Goal: Task Accomplishment & Management: Manage account settings

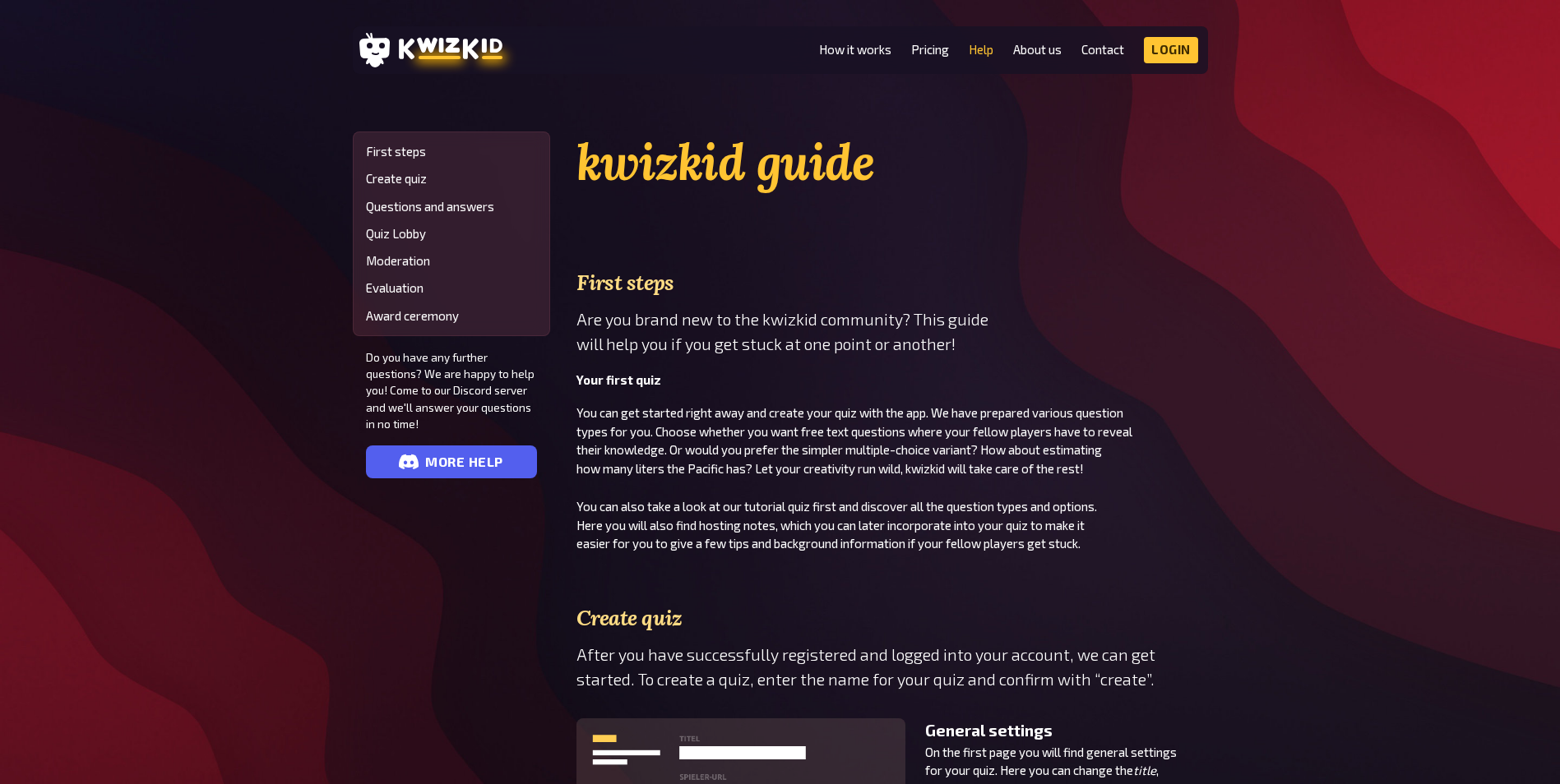
click at [918, 62] on li "Pricing" at bounding box center [930, 49] width 38 height 27
click at [919, 57] on li "Pricing" at bounding box center [930, 49] width 38 height 27
click at [921, 54] on link "Pricing" at bounding box center [930, 49] width 38 height 14
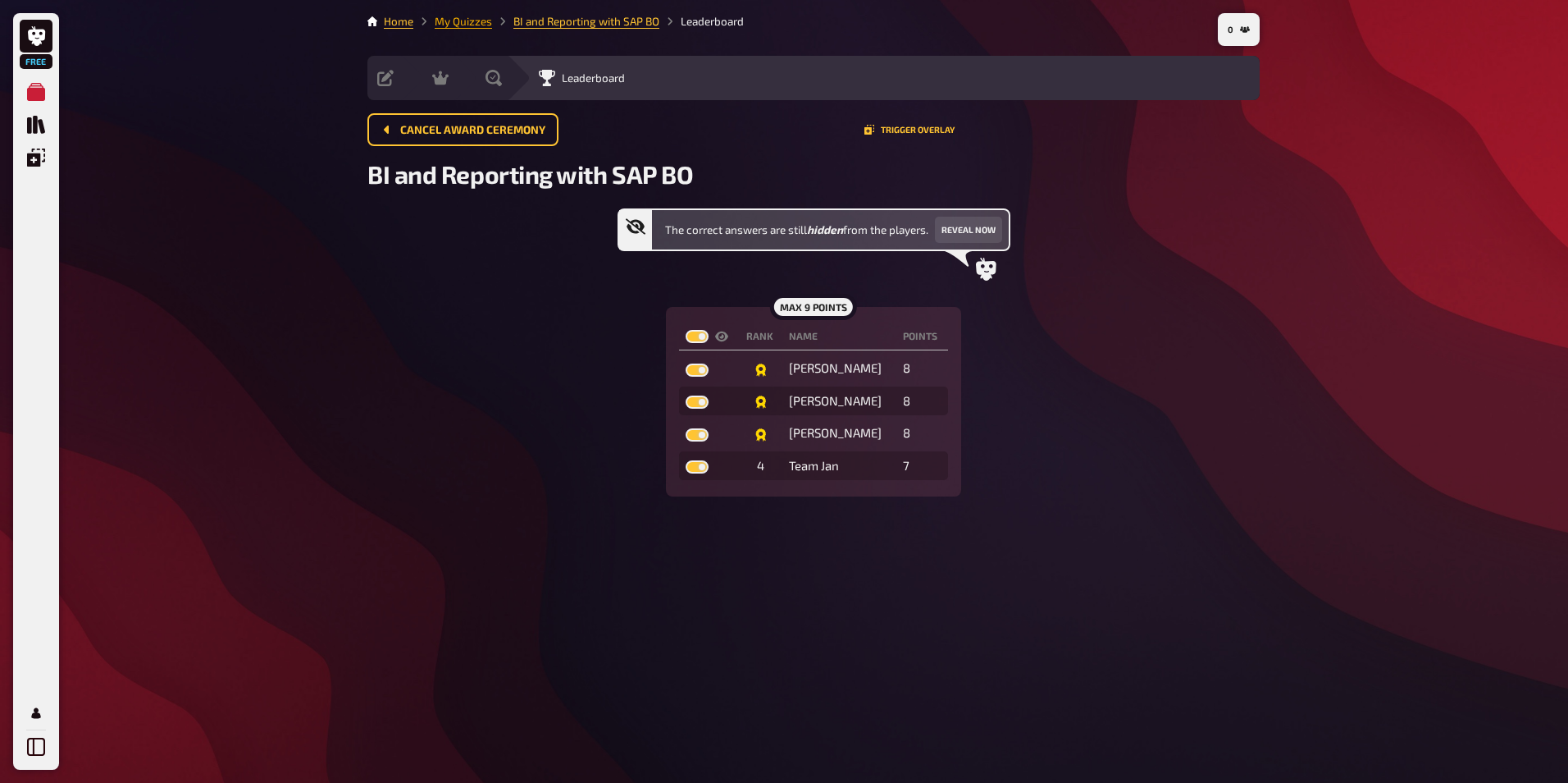
click at [461, 23] on link "My Quizzes" at bounding box center [463, 21] width 57 height 13
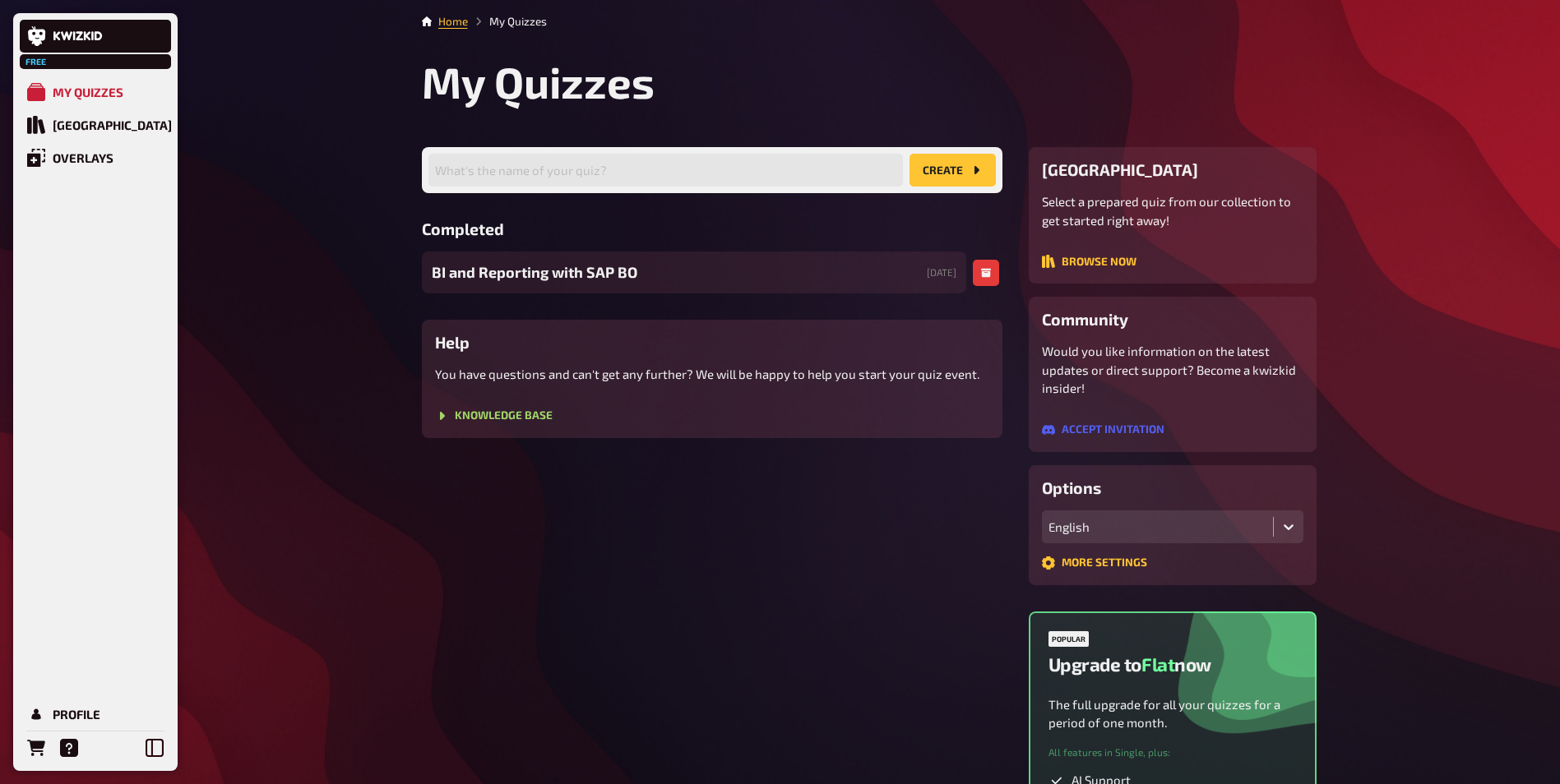
click at [591, 271] on span "BI and Reporting with SAP BO" at bounding box center [535, 272] width 206 height 22
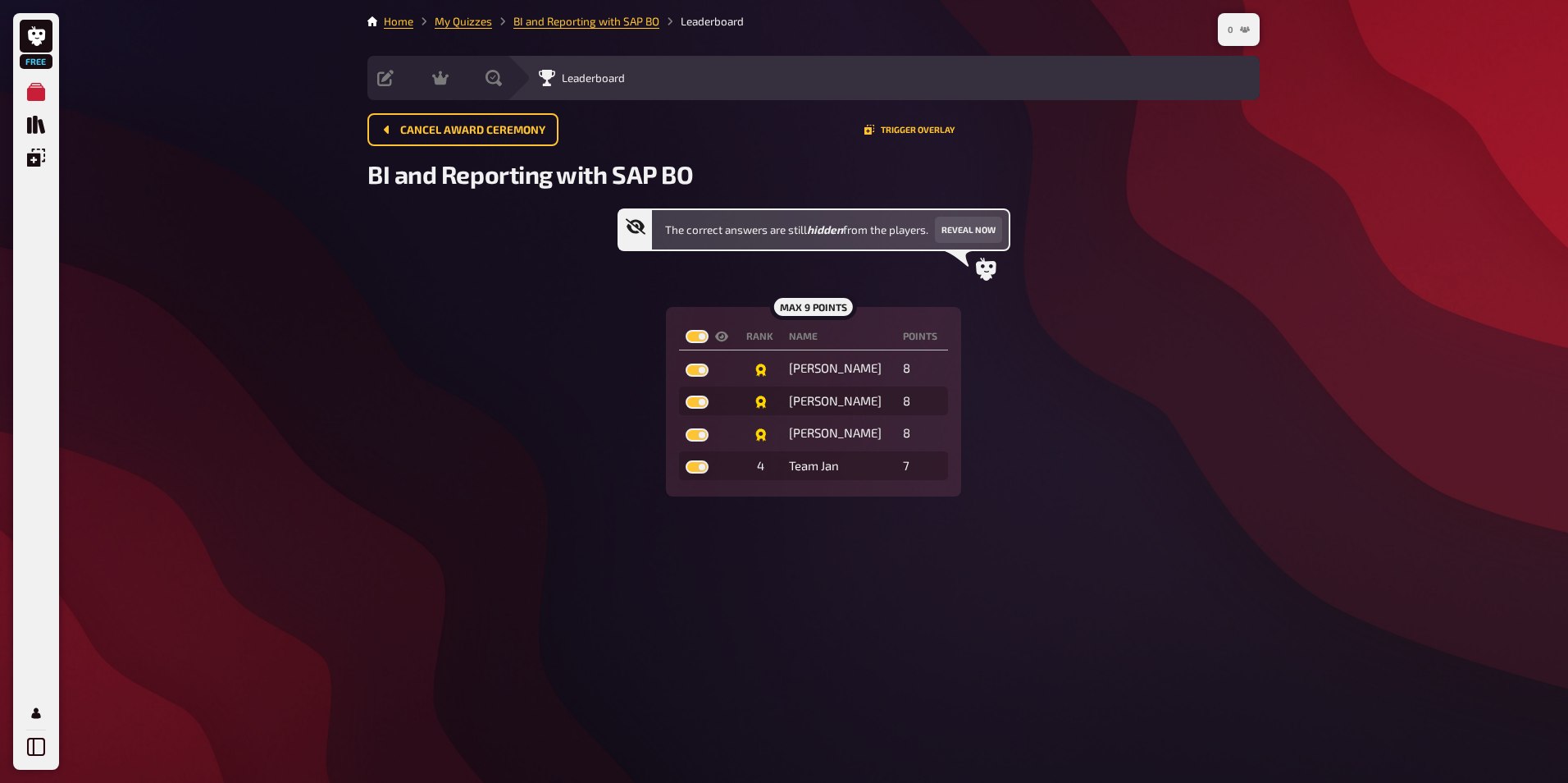
click at [1246, 32] on icon "button" at bounding box center [1245, 30] width 10 height 7
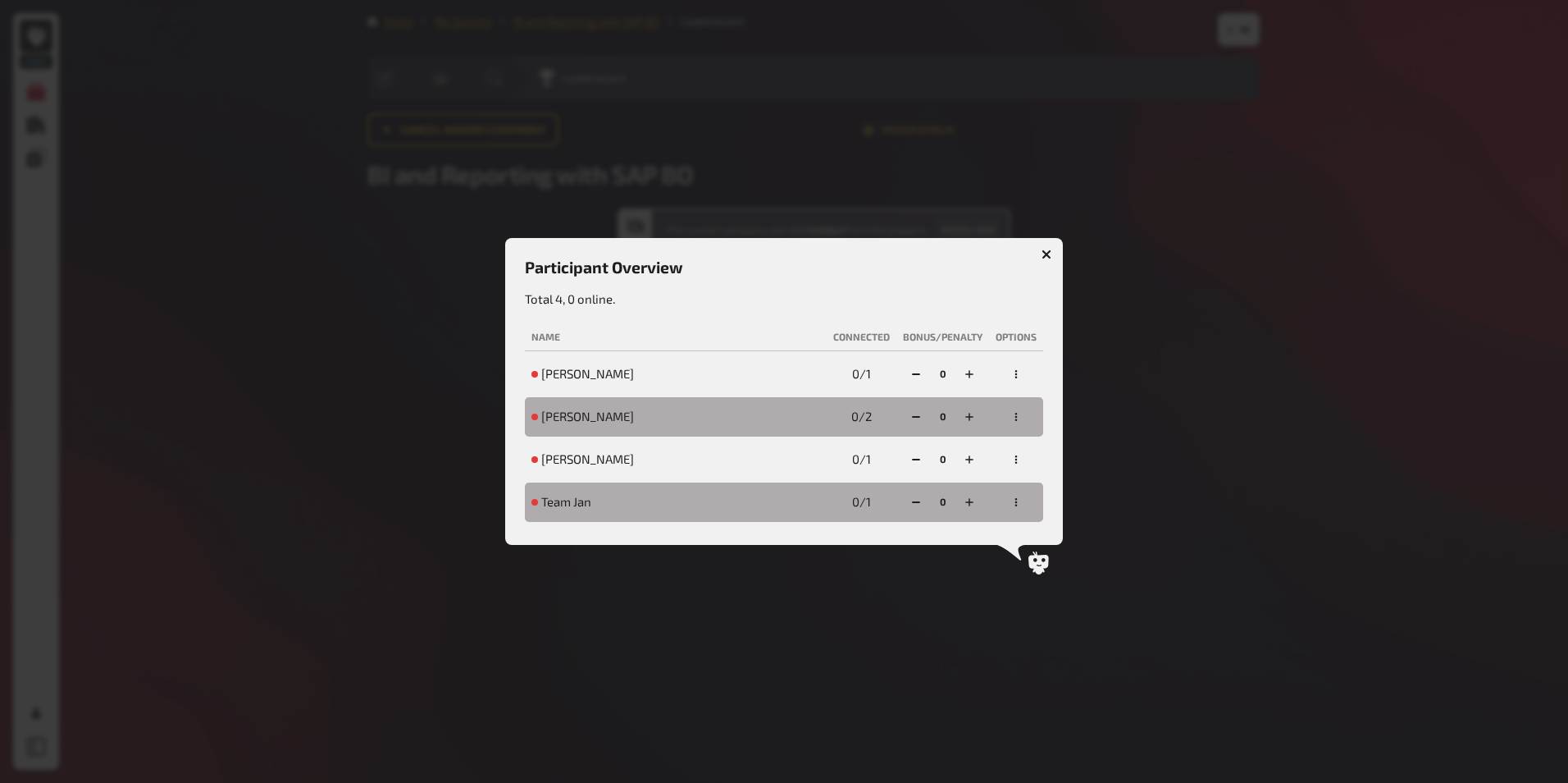
click at [1020, 504] on icon "button" at bounding box center [1016, 502] width 10 height 10
click at [998, 466] on div "Team exclude" at bounding box center [988, 462] width 84 height 13
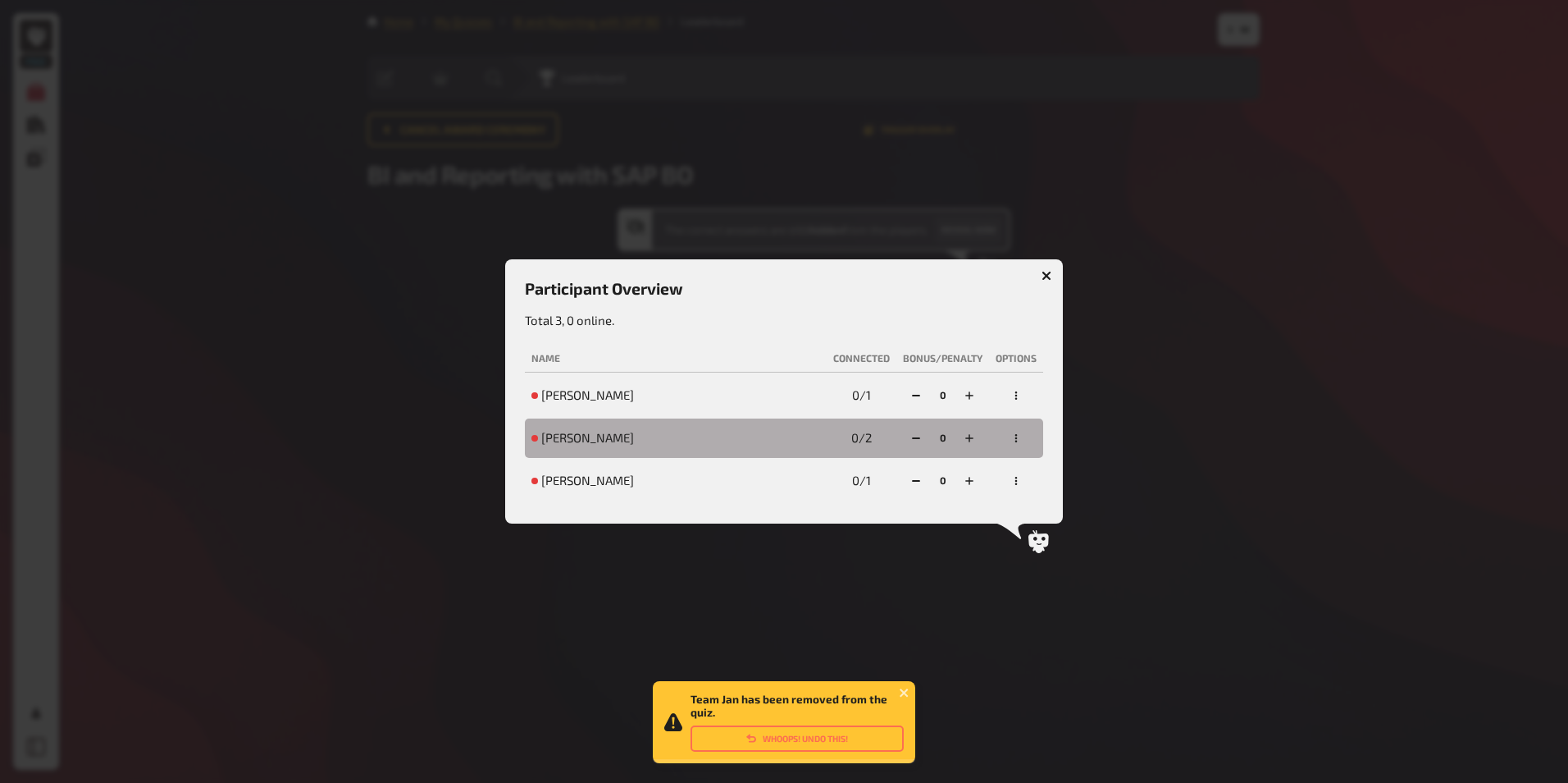
click at [1017, 440] on icon "button" at bounding box center [1016, 438] width 10 height 10
click at [991, 403] on div "Team exclude" at bounding box center [988, 398] width 84 height 13
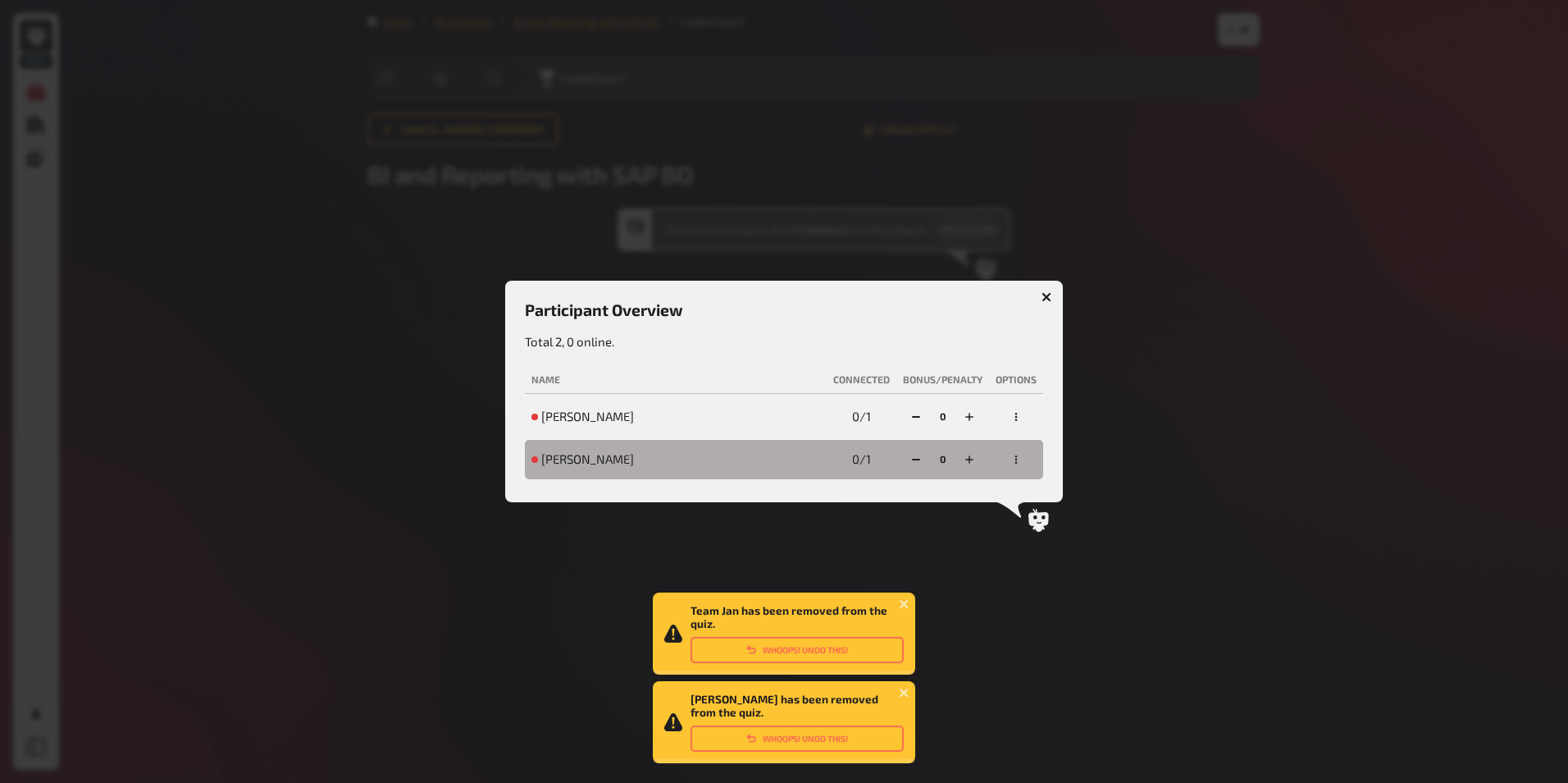
click at [1019, 460] on icon "button" at bounding box center [1016, 460] width 10 height 10
click at [1006, 425] on div "Team exclude" at bounding box center [988, 419] width 84 height 13
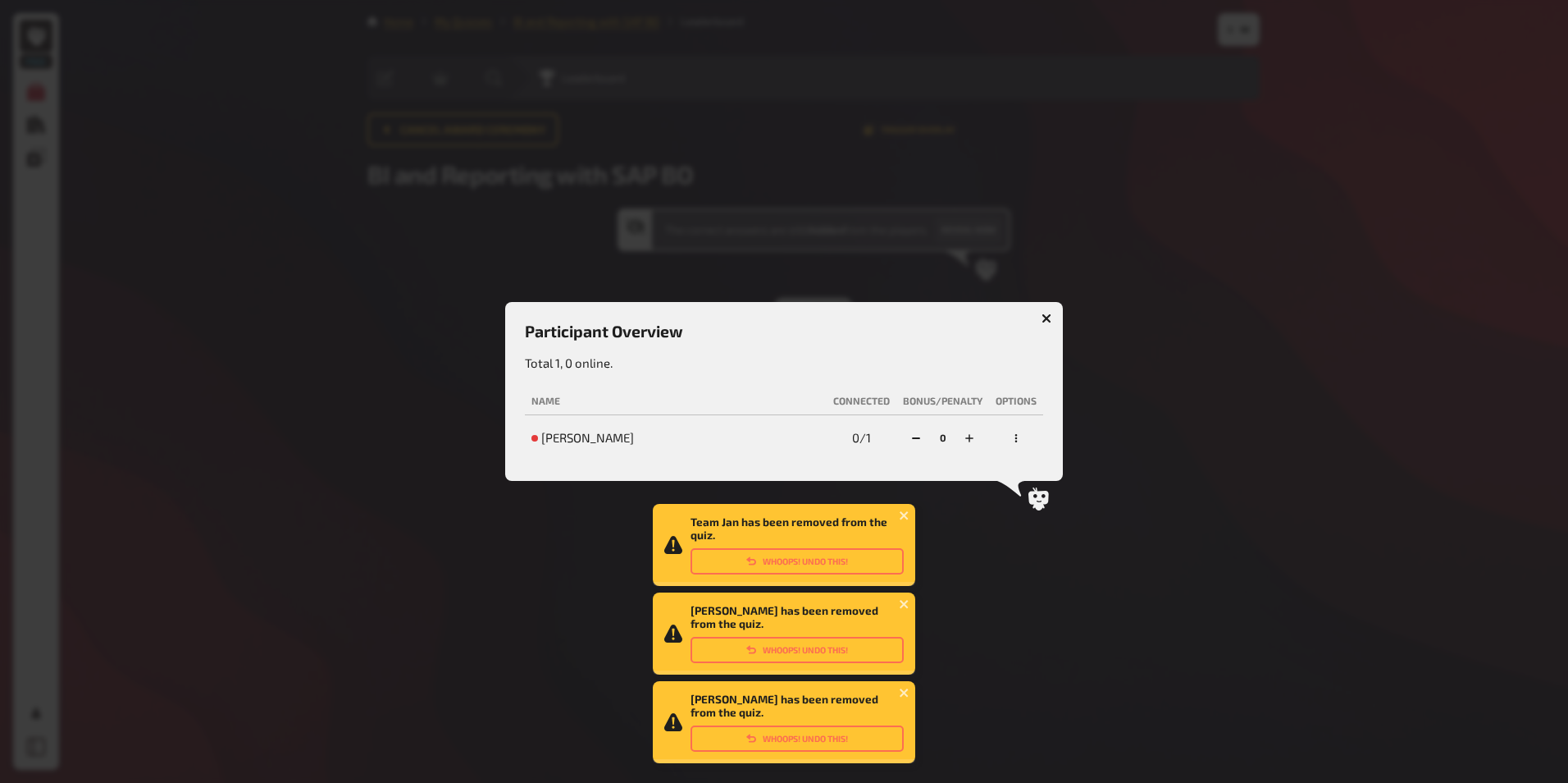
click at [1016, 440] on icon "button" at bounding box center [1016, 438] width 10 height 10
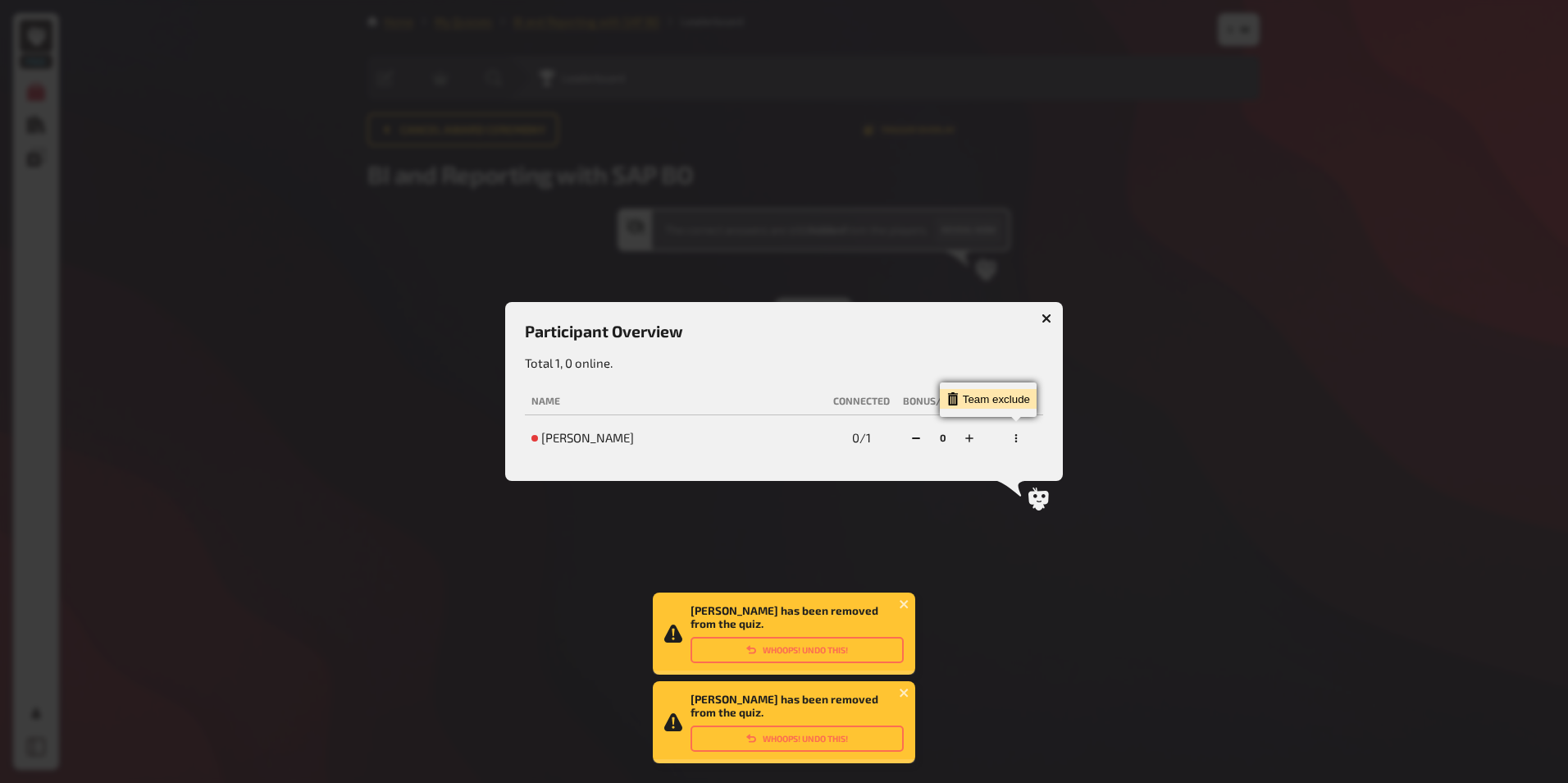
click at [1011, 405] on div "Team exclude" at bounding box center [988, 398] width 84 height 13
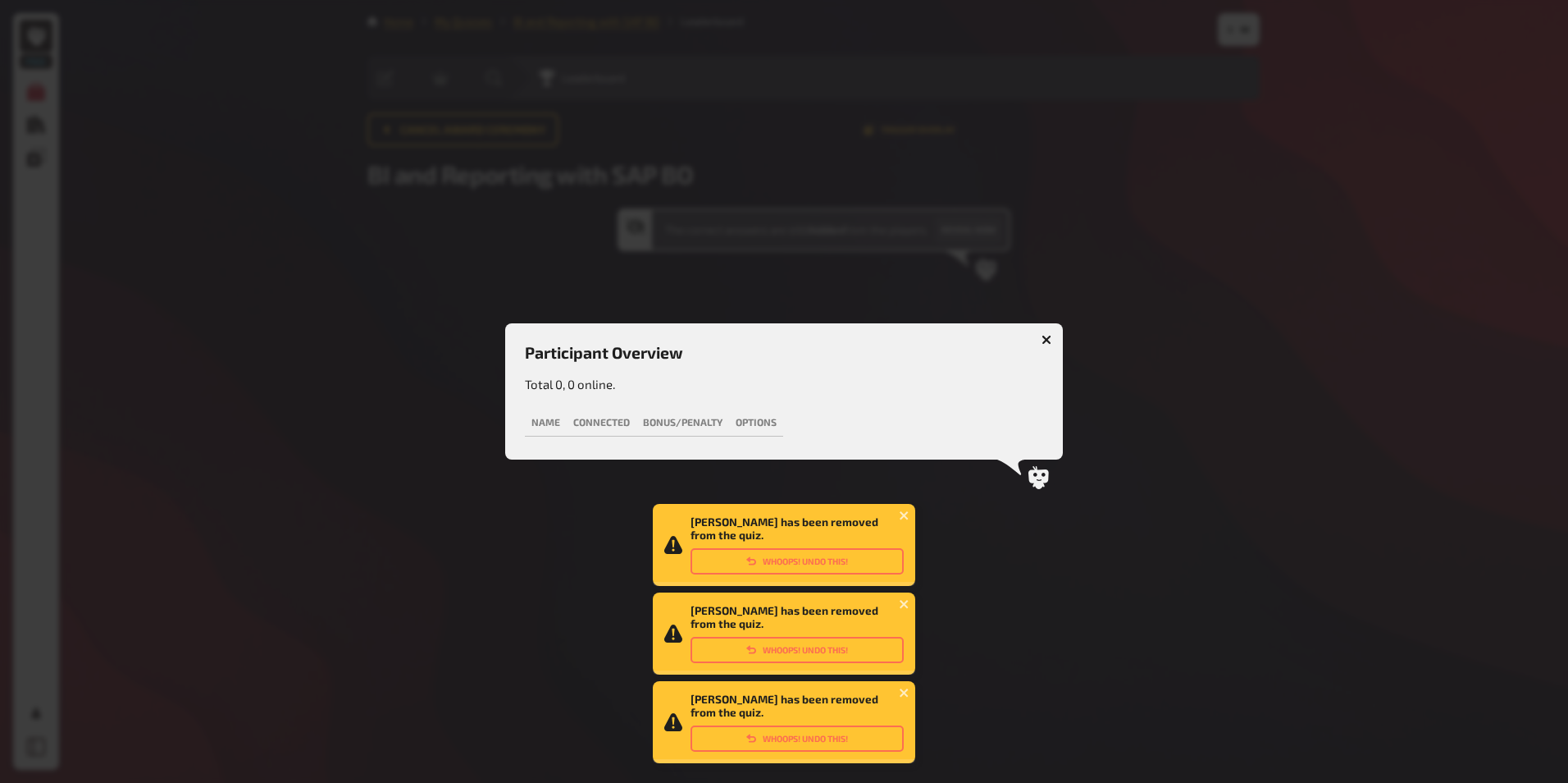
click at [1045, 341] on icon "button" at bounding box center [1047, 340] width 16 height 16
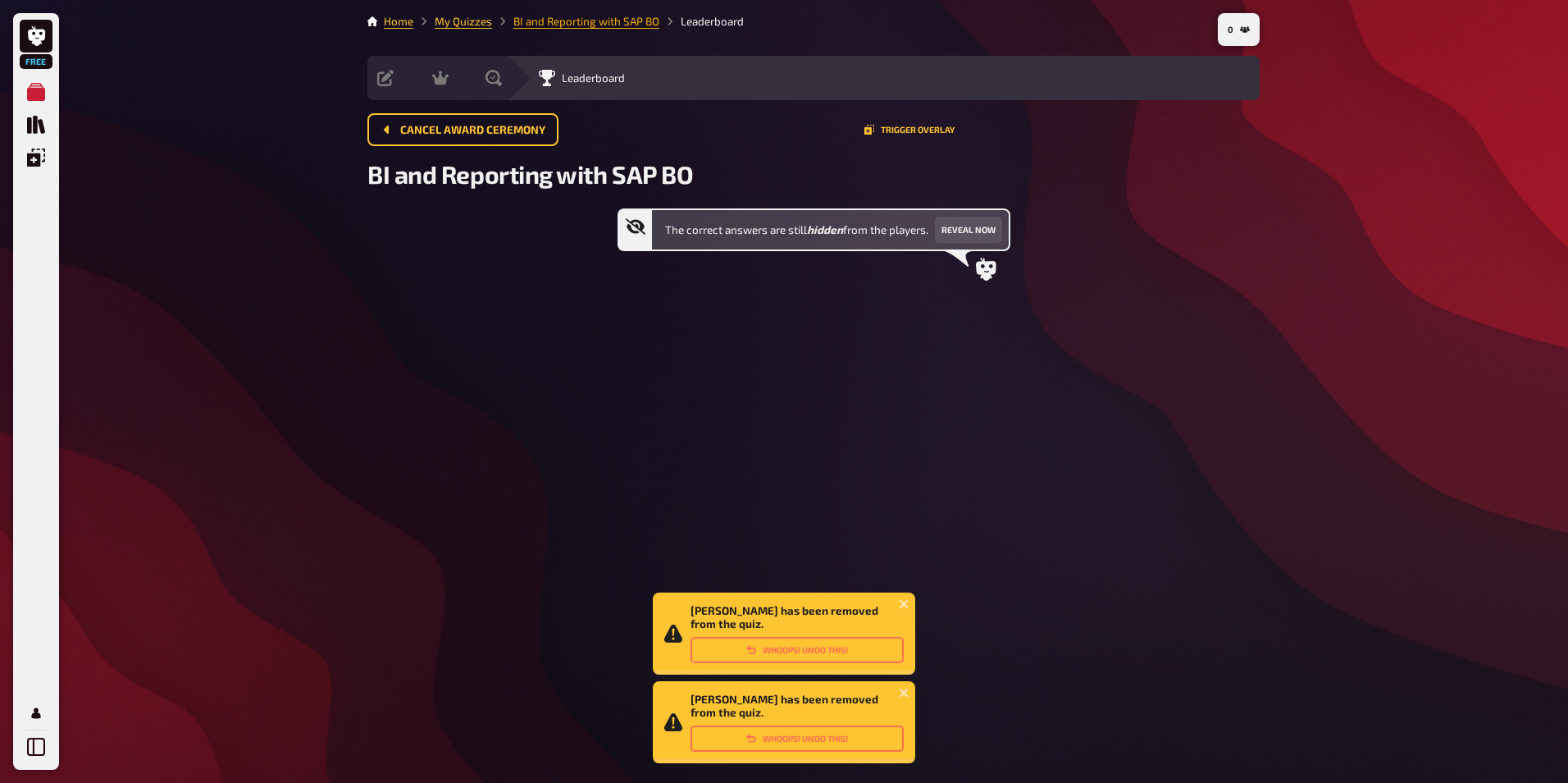
click at [569, 27] on link "BI and Reporting with SAP BO" at bounding box center [587, 21] width 146 height 13
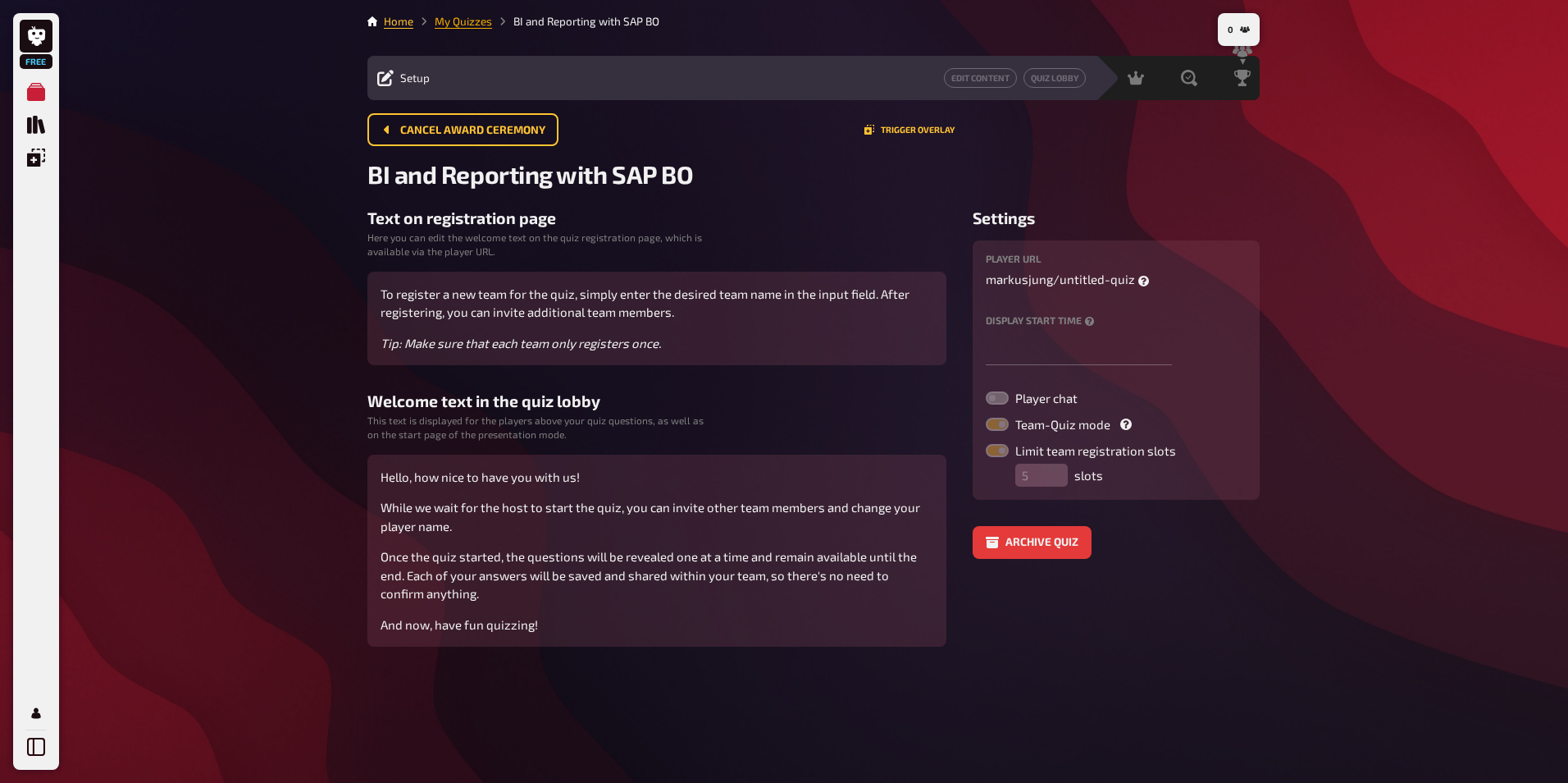
click at [476, 22] on link "My Quizzes" at bounding box center [463, 21] width 57 height 13
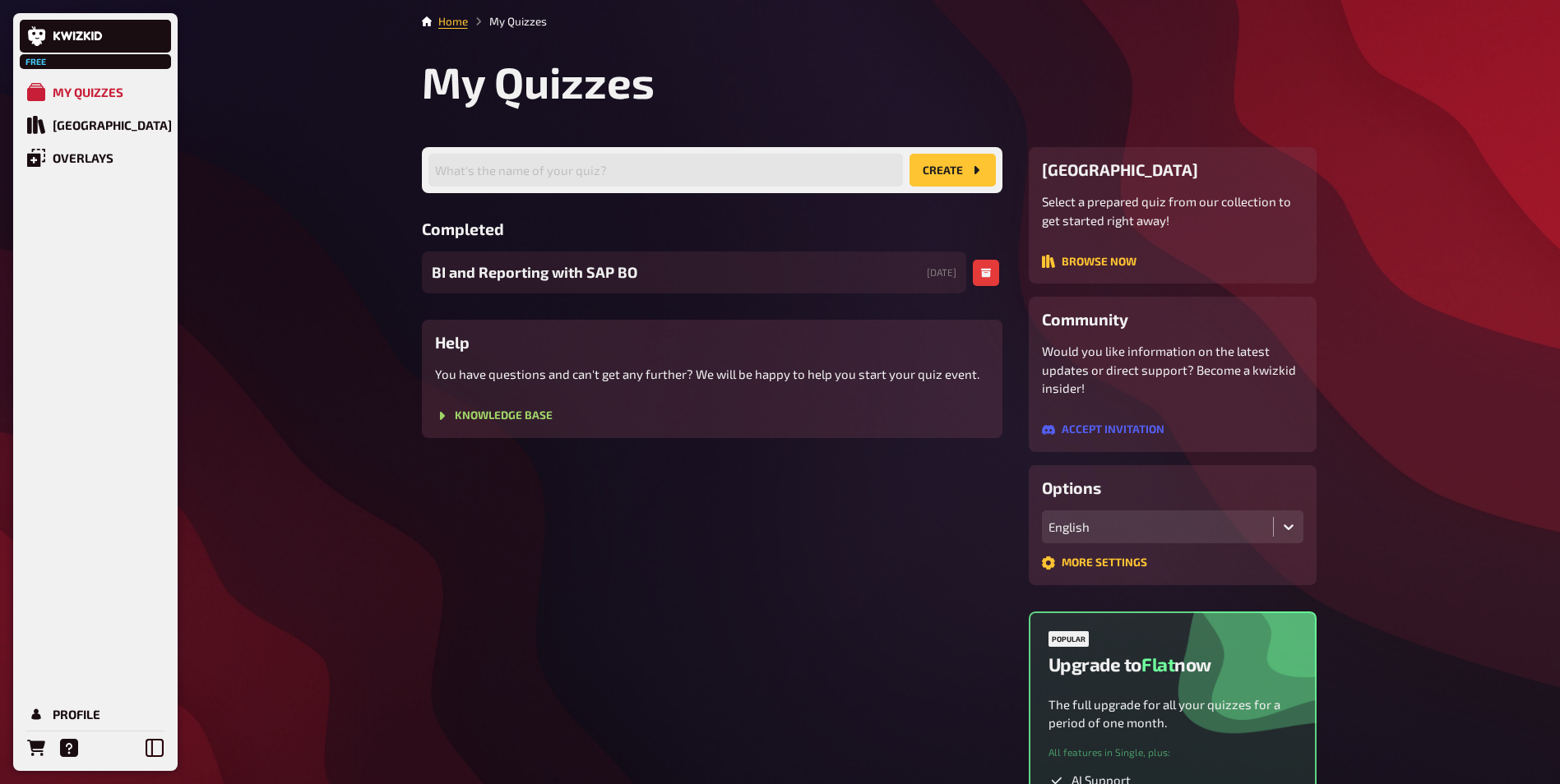
click at [510, 273] on span "BI and Reporting with SAP BO" at bounding box center [535, 272] width 206 height 22
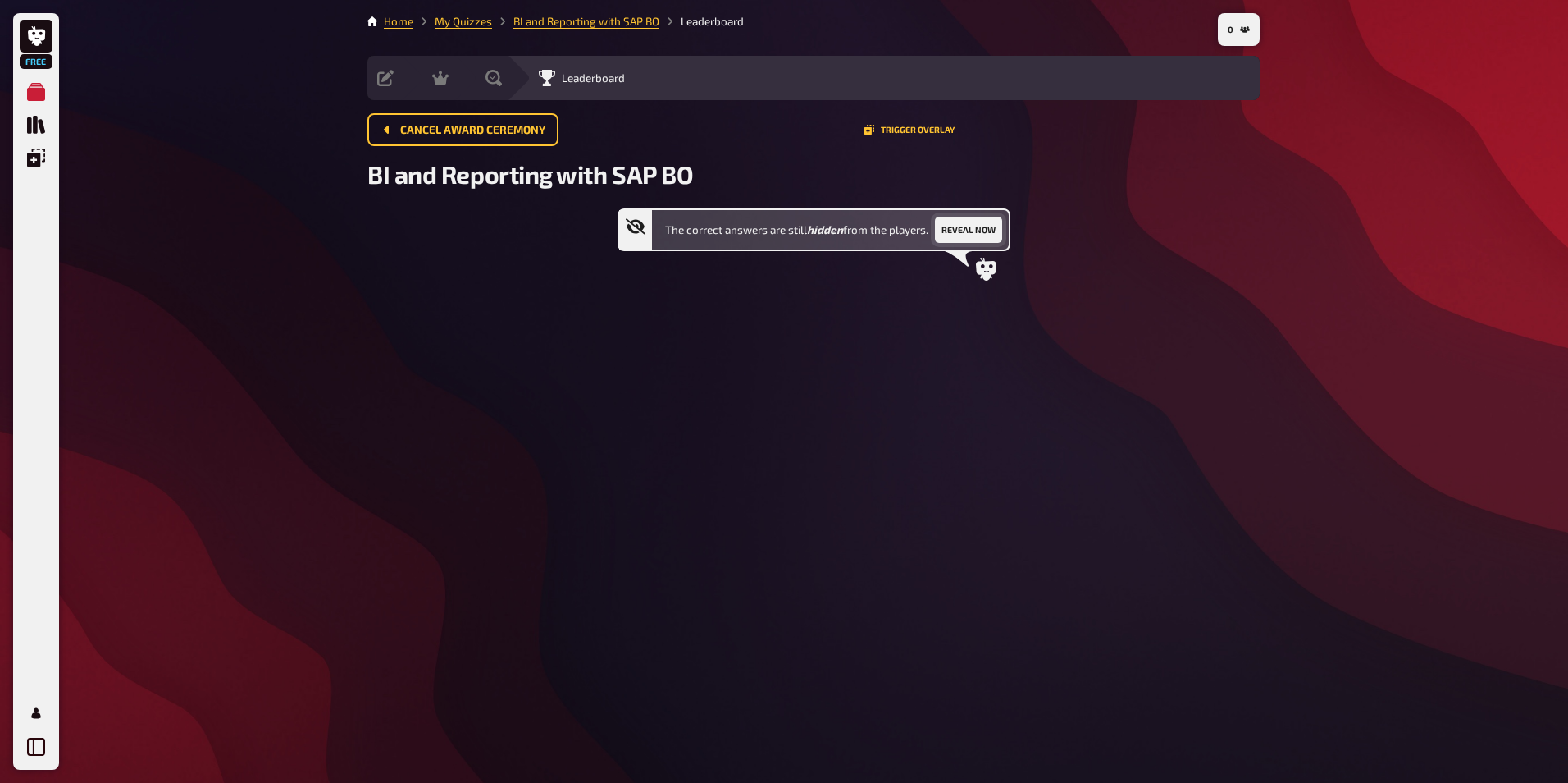
click at [989, 227] on button "Reveal now" at bounding box center [968, 229] width 67 height 27
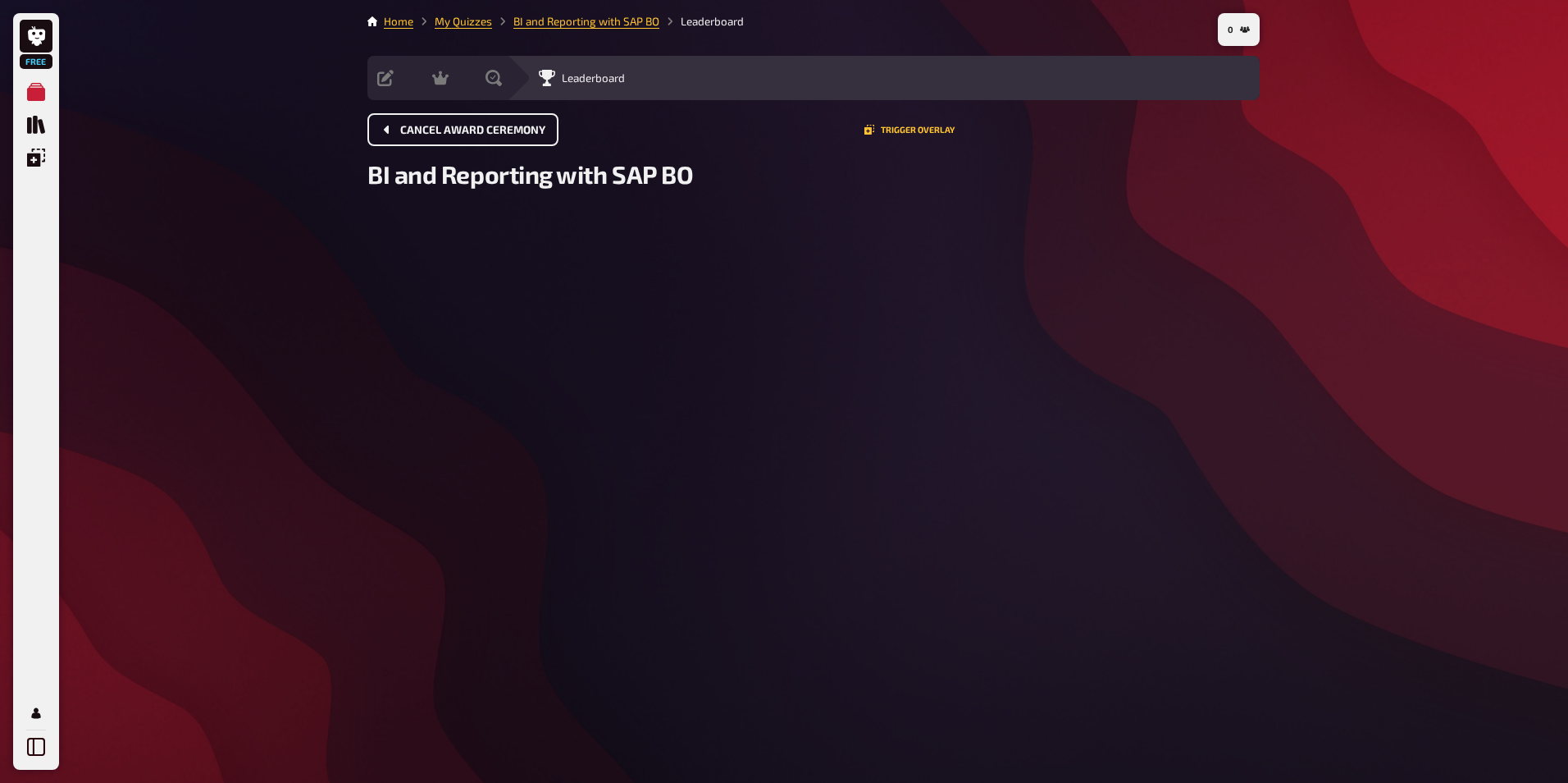
click at [540, 115] on button "Cancel award ceremony" at bounding box center [462, 130] width 191 height 33
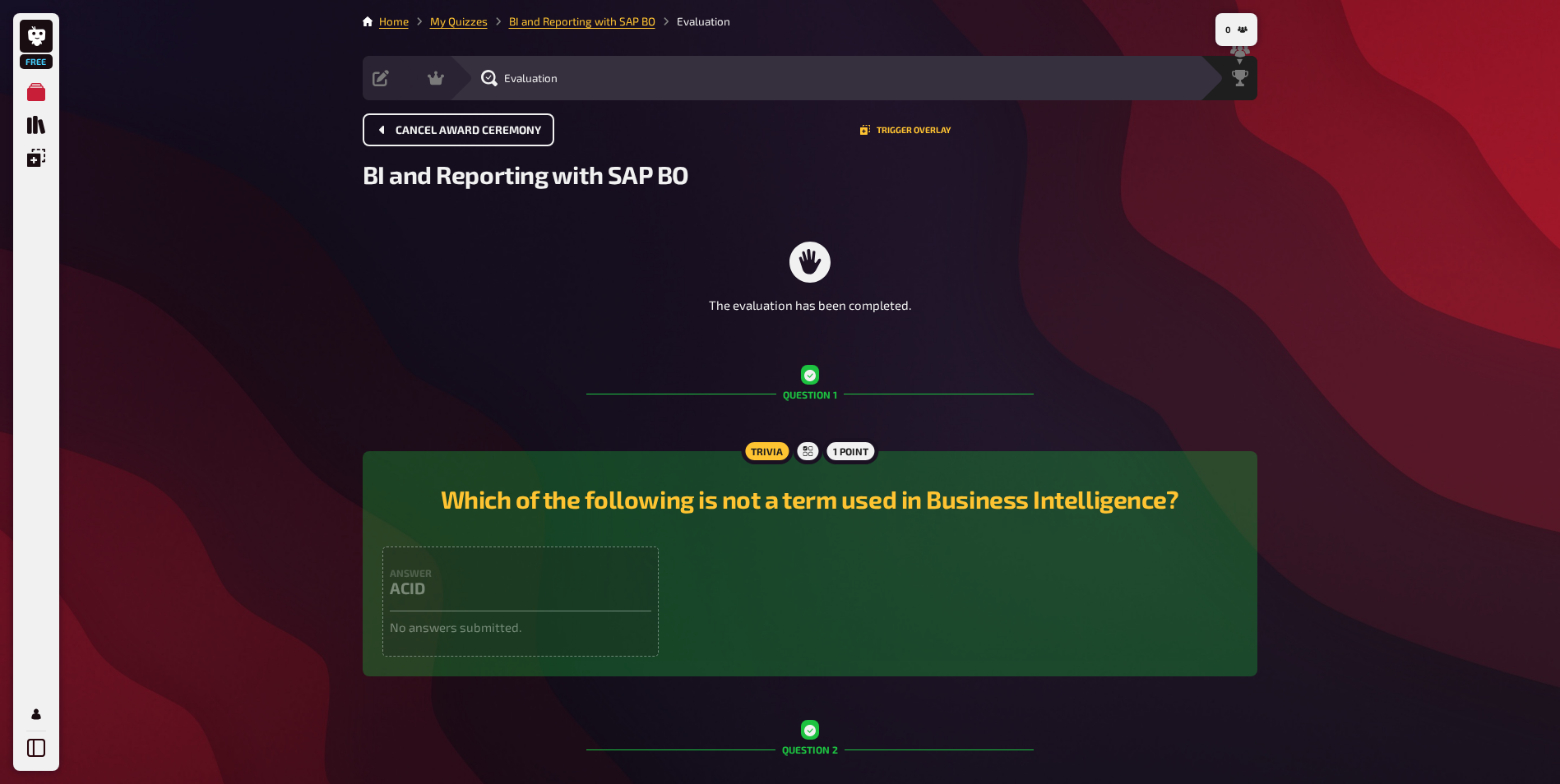
click at [494, 138] on button "Cancel award ceremony" at bounding box center [458, 130] width 191 height 33
click at [392, 128] on button "Cancel award ceremony" at bounding box center [458, 130] width 191 height 33
click at [384, 127] on icon "Cancel award ceremony" at bounding box center [381, 130] width 13 height 13
click at [397, 125] on span "Cancel award ceremony" at bounding box center [468, 131] width 146 height 12
click at [549, 24] on link "BI and Reporting with SAP BO" at bounding box center [582, 21] width 147 height 13
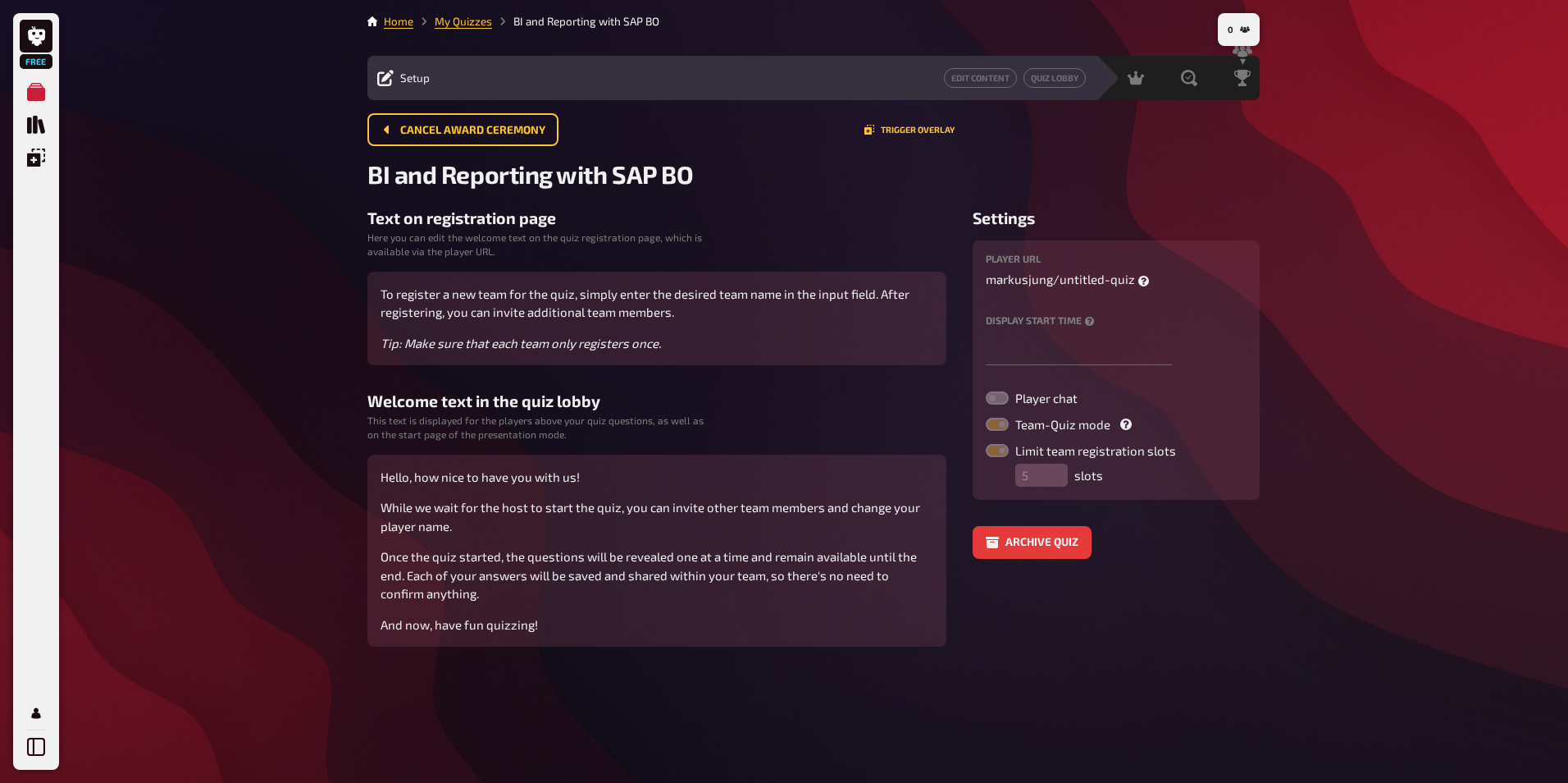
click at [1014, 289] on div "player URL [PERSON_NAME] / untitled-quiz Display start time Player chat Team-Qu…" at bounding box center [1116, 370] width 261 height 233
click at [1247, 27] on icon "button" at bounding box center [1245, 30] width 10 height 10
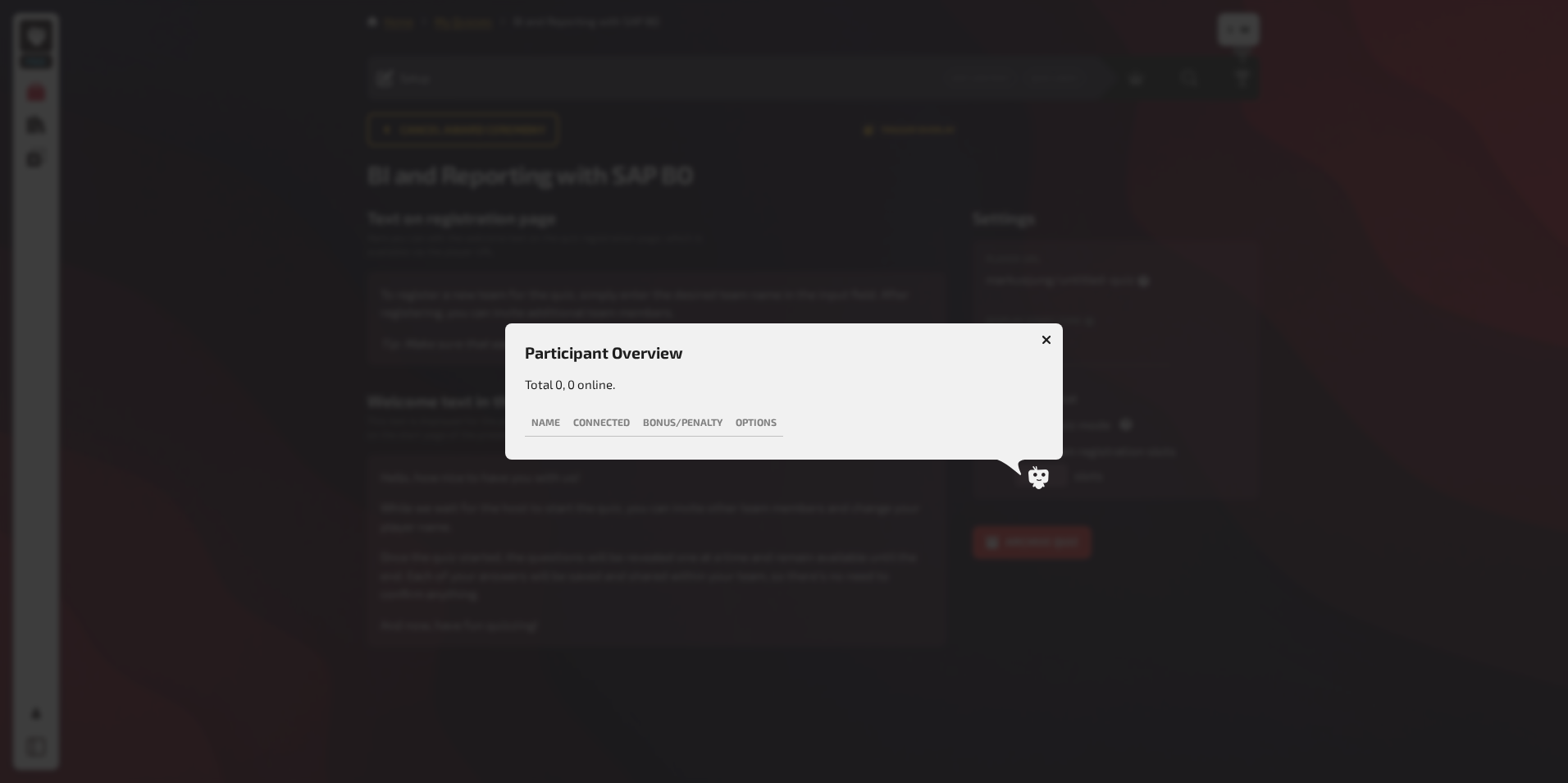
click at [1039, 336] on button "button" at bounding box center [1046, 339] width 27 height 27
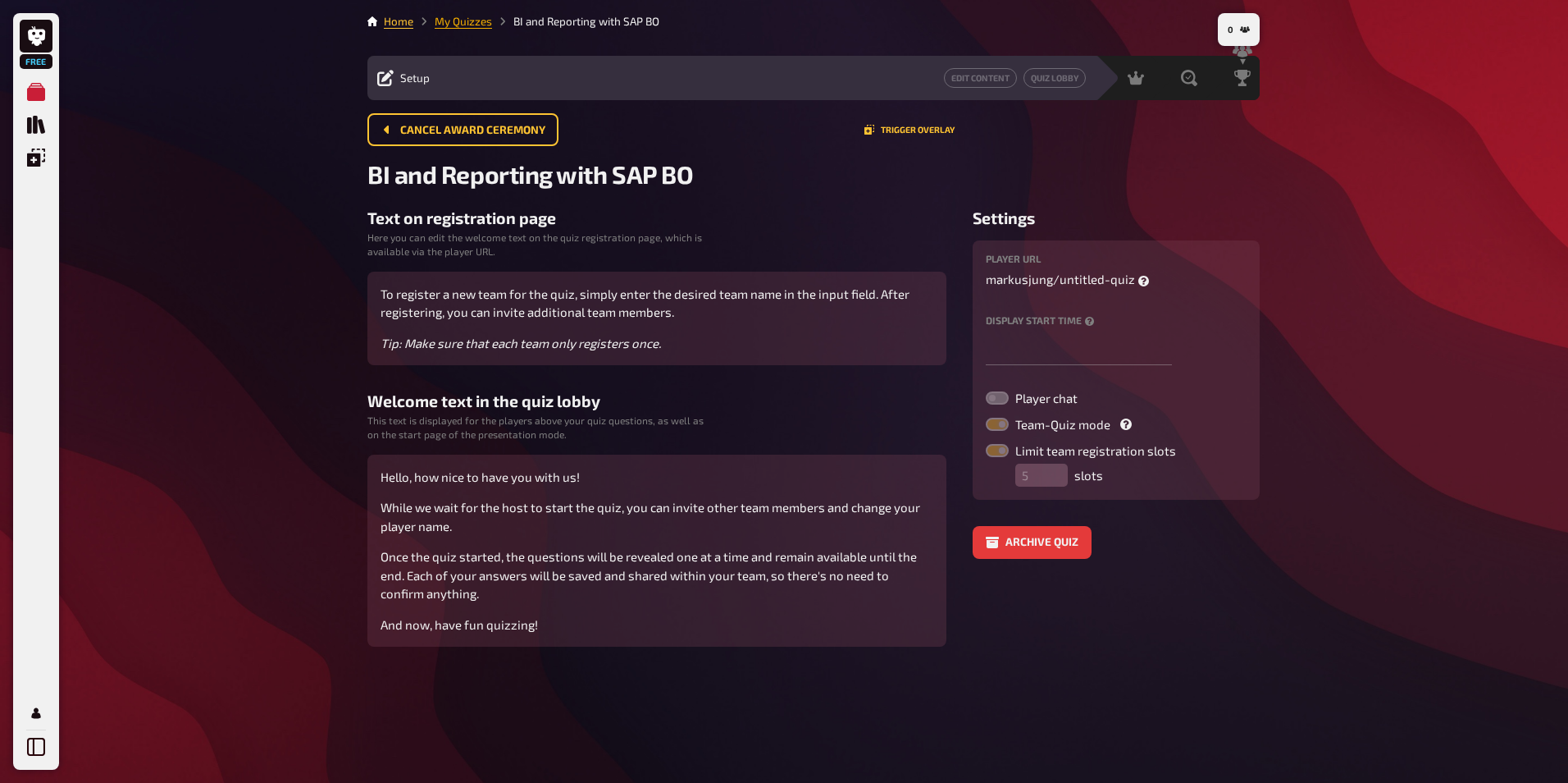
click at [454, 19] on link "My Quizzes" at bounding box center [463, 21] width 57 height 13
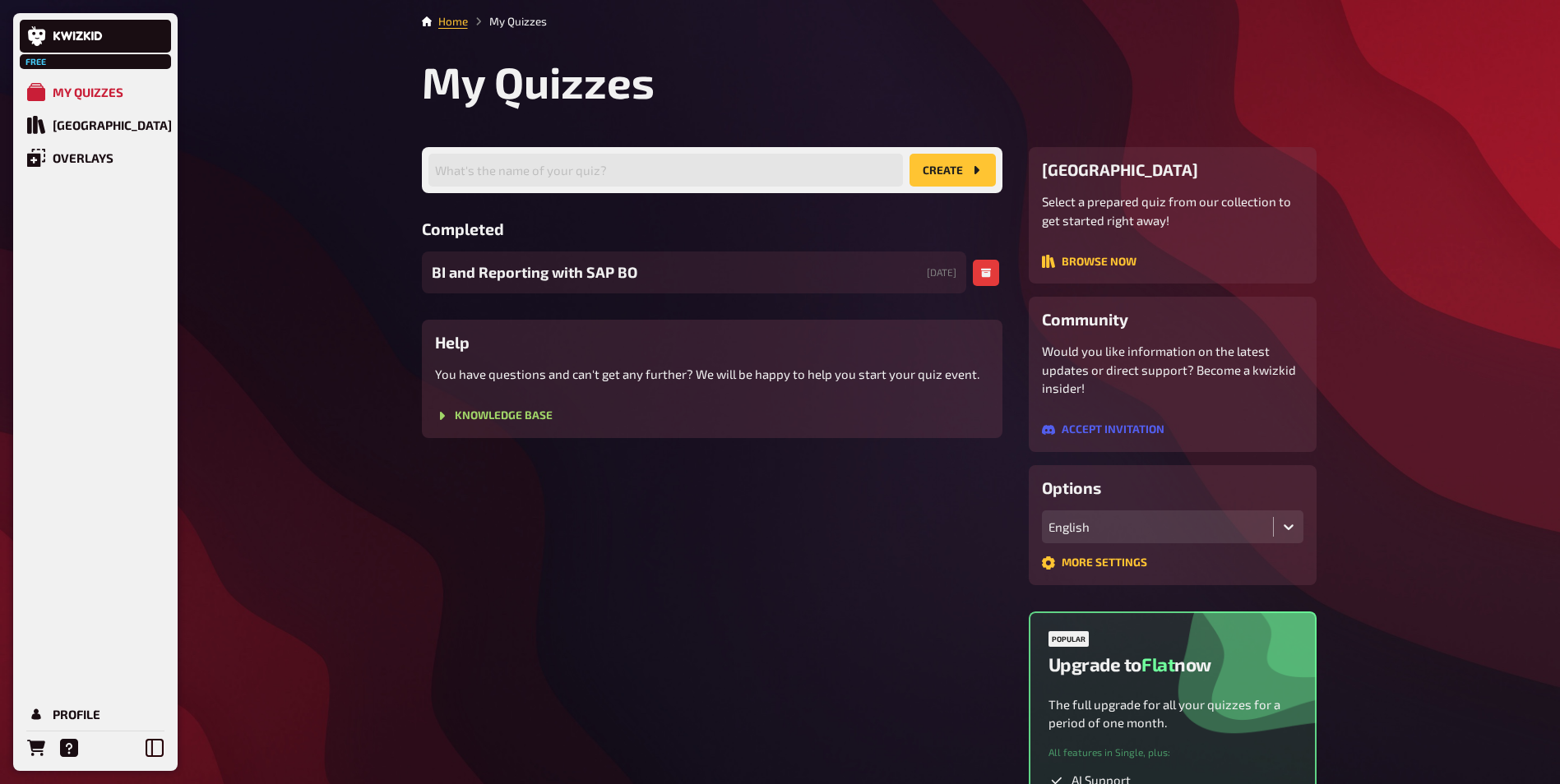
click at [889, 279] on div "BI and Reporting with SAP BO [DATE]" at bounding box center [693, 272] width 544 height 42
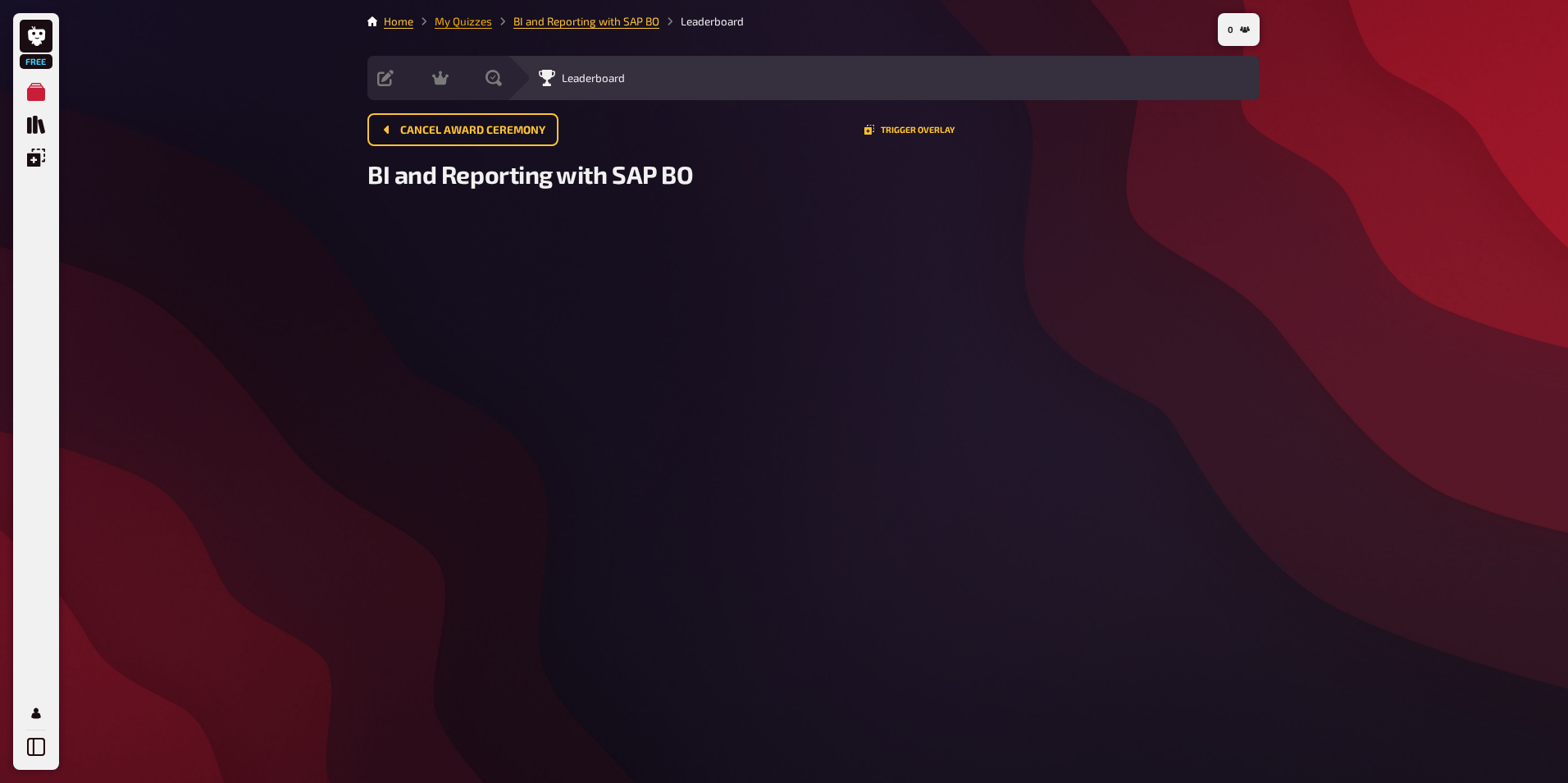
click at [453, 22] on link "My Quizzes" at bounding box center [463, 21] width 57 height 13
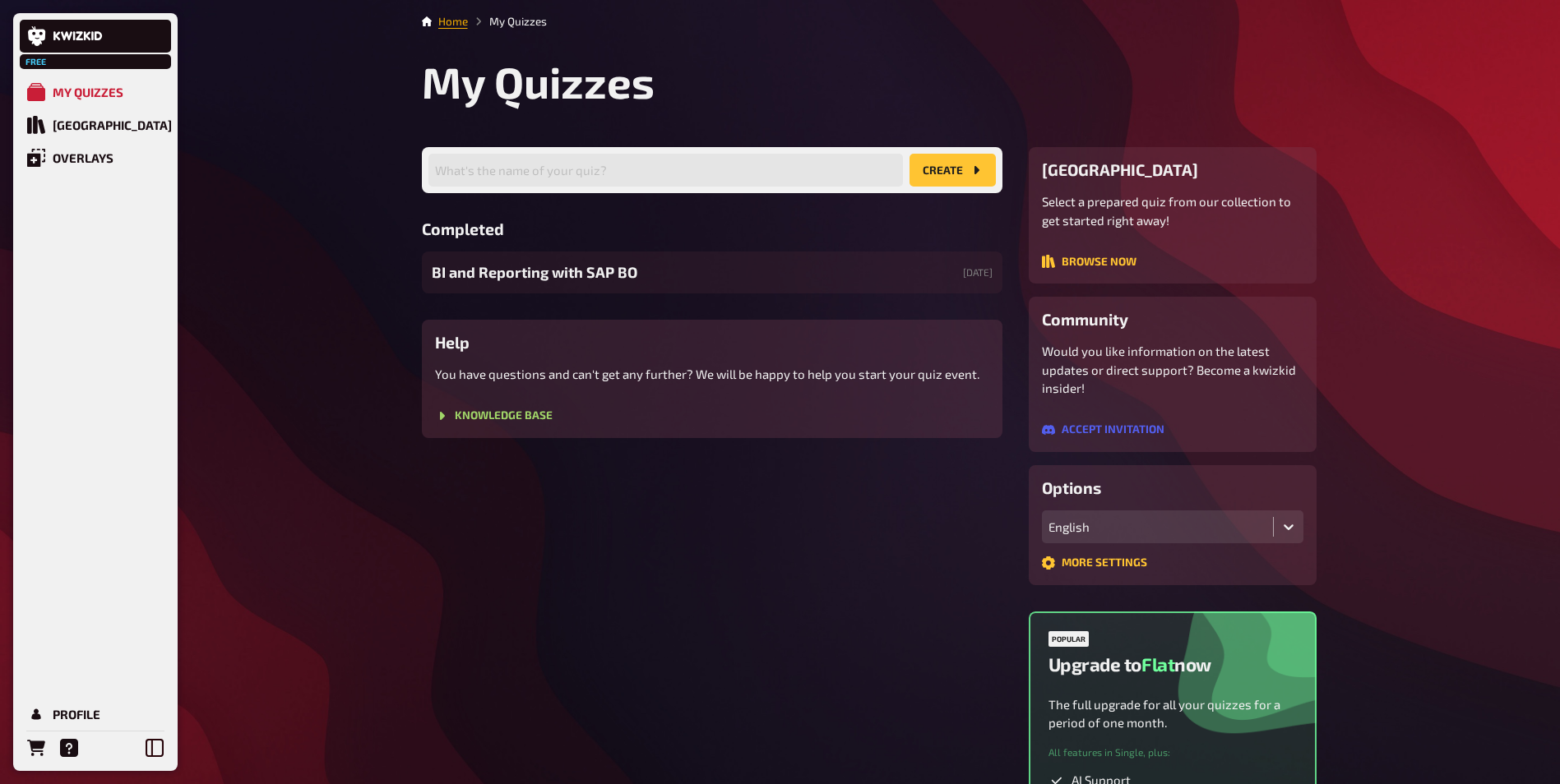
click at [445, 22] on link "Home" at bounding box center [453, 21] width 30 height 13
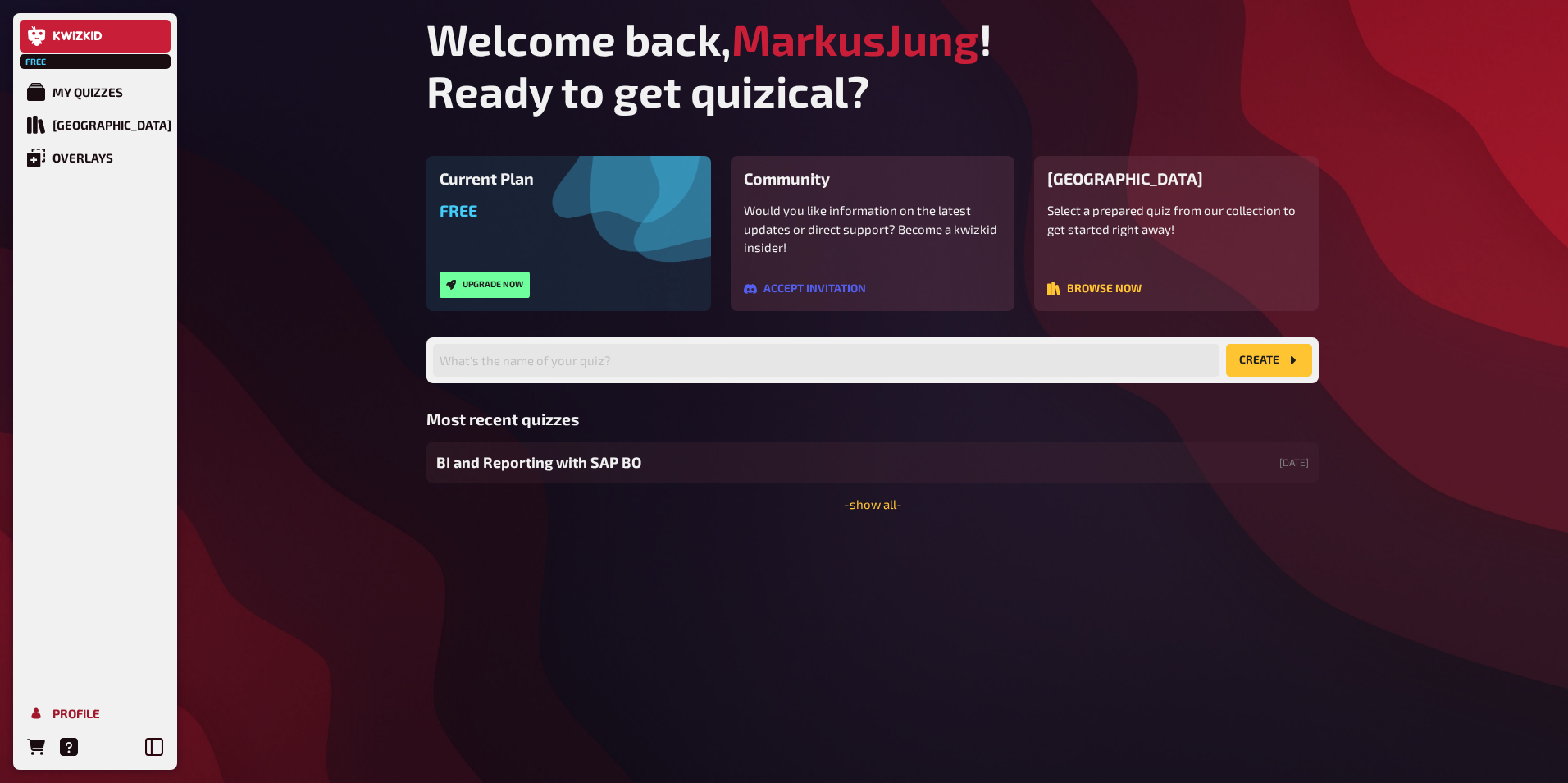
click at [68, 718] on div "Profile" at bounding box center [76, 713] width 47 height 15
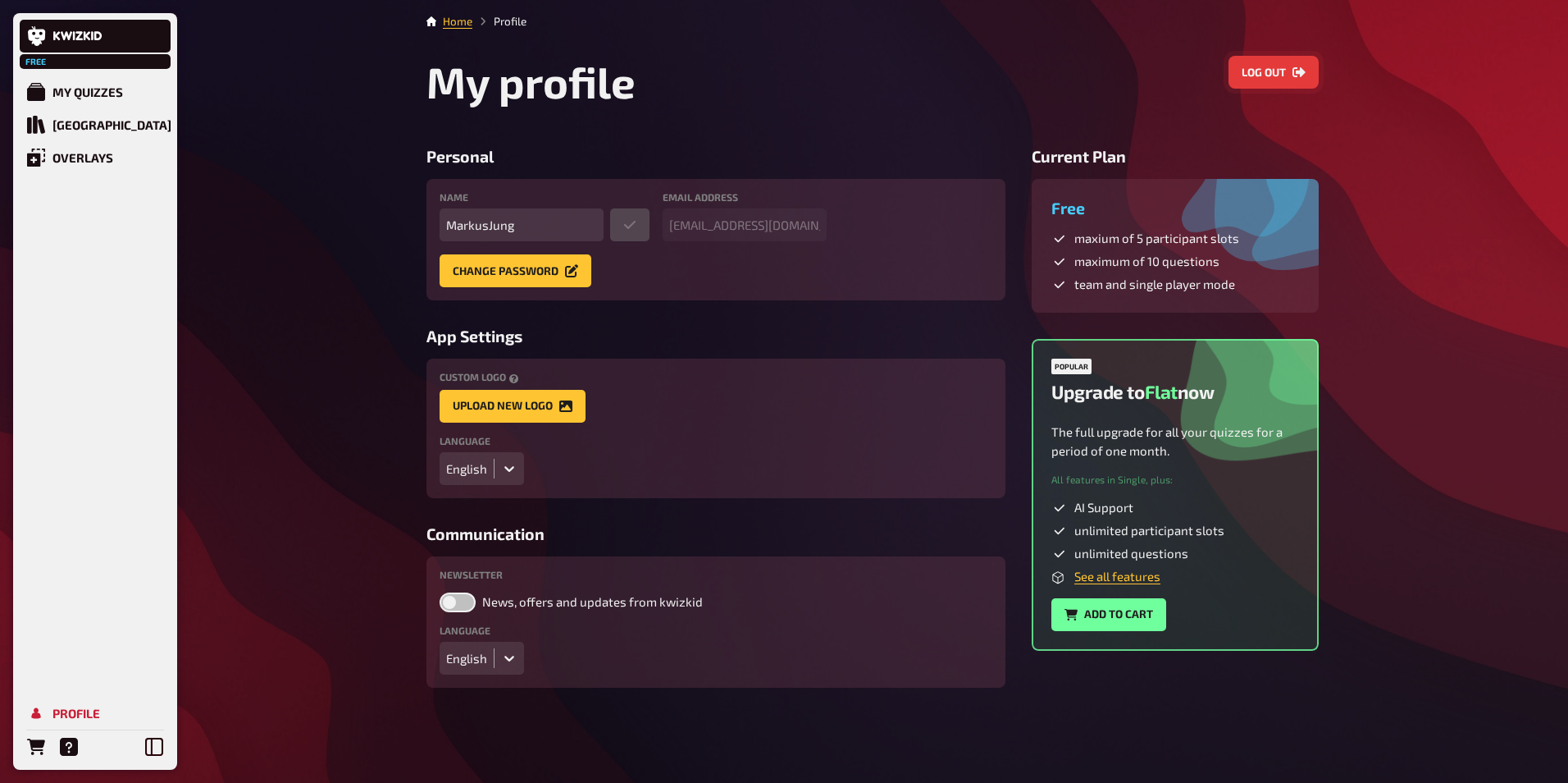
click at [1262, 56] on button "Log out" at bounding box center [1273, 71] width 90 height 33
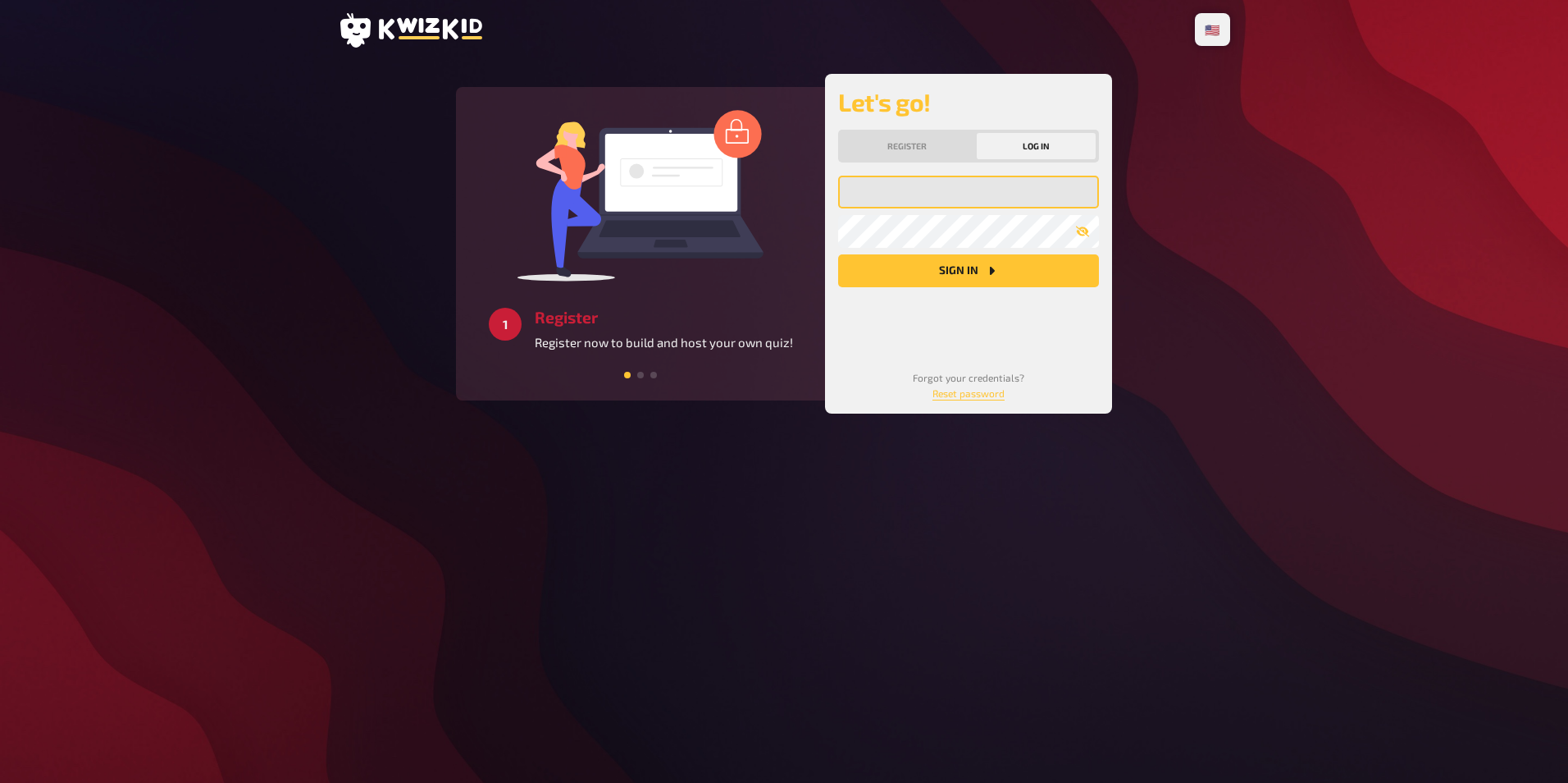
click at [912, 201] on input "email" at bounding box center [968, 192] width 261 height 33
type input "[EMAIL_ADDRESS][DOMAIN_NAME]"
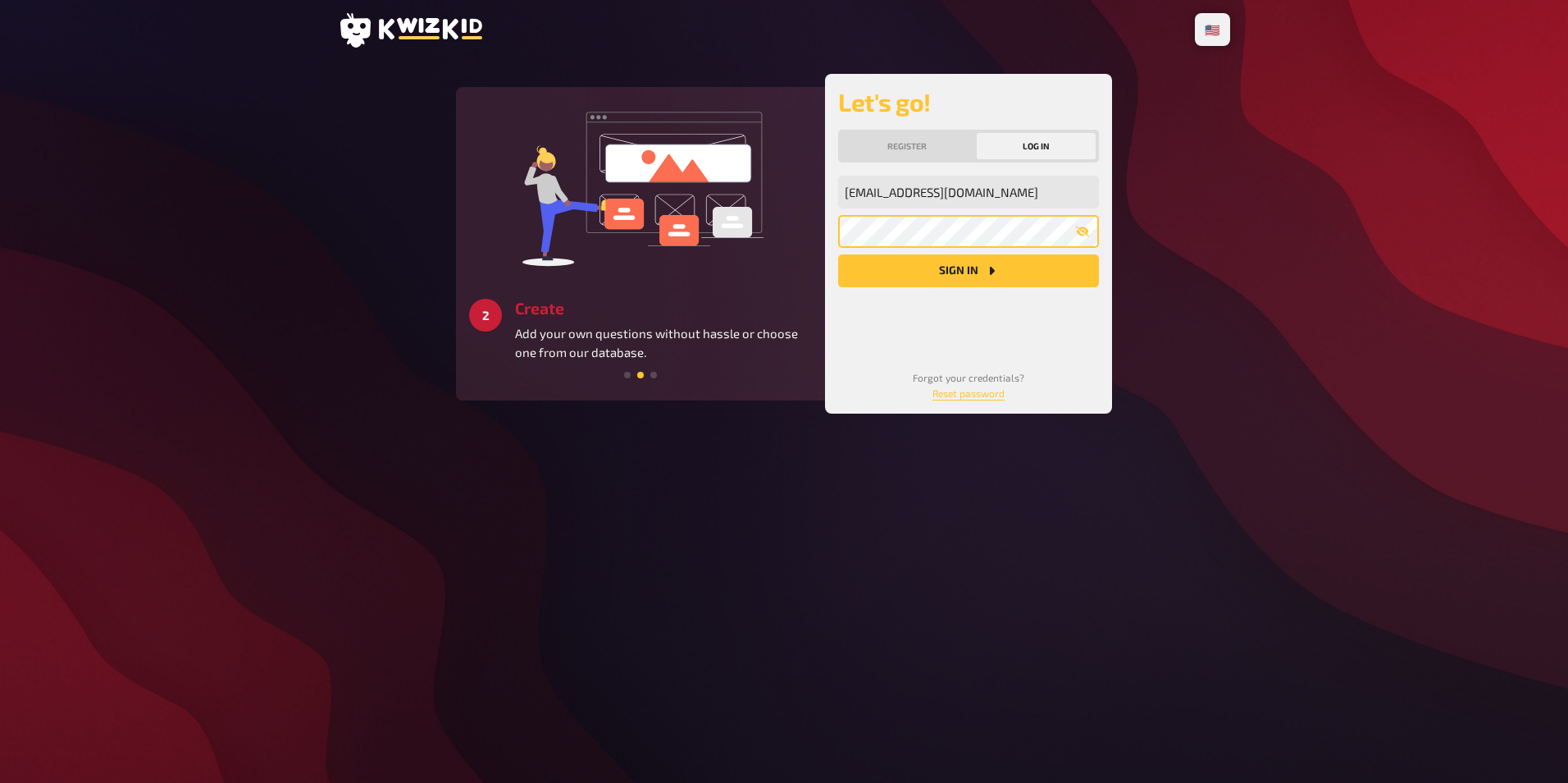
click at [838, 254] on button "Sign in" at bounding box center [968, 270] width 261 height 33
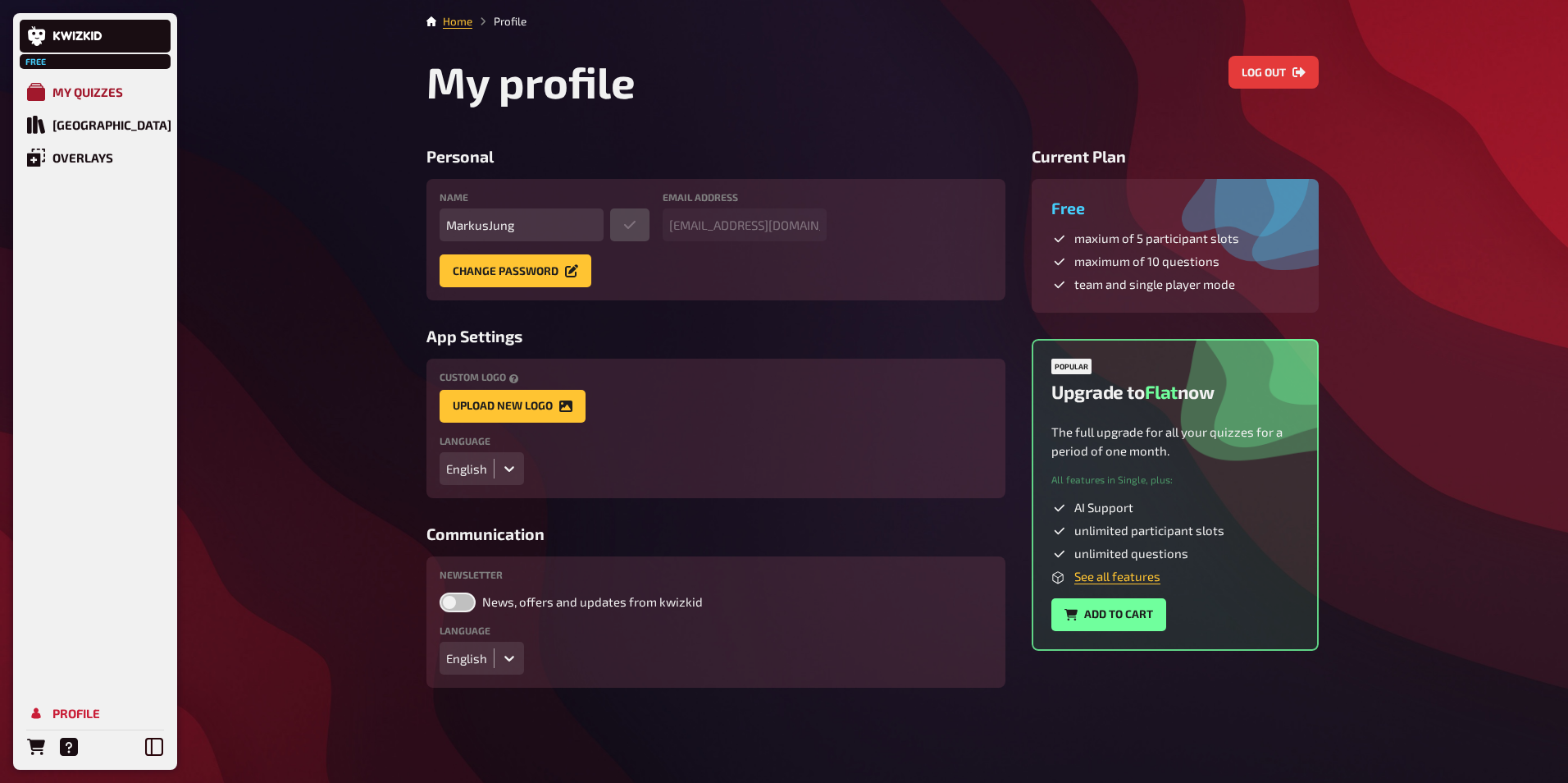
click at [103, 85] on div "My Quizzes" at bounding box center [87, 91] width 70 height 15
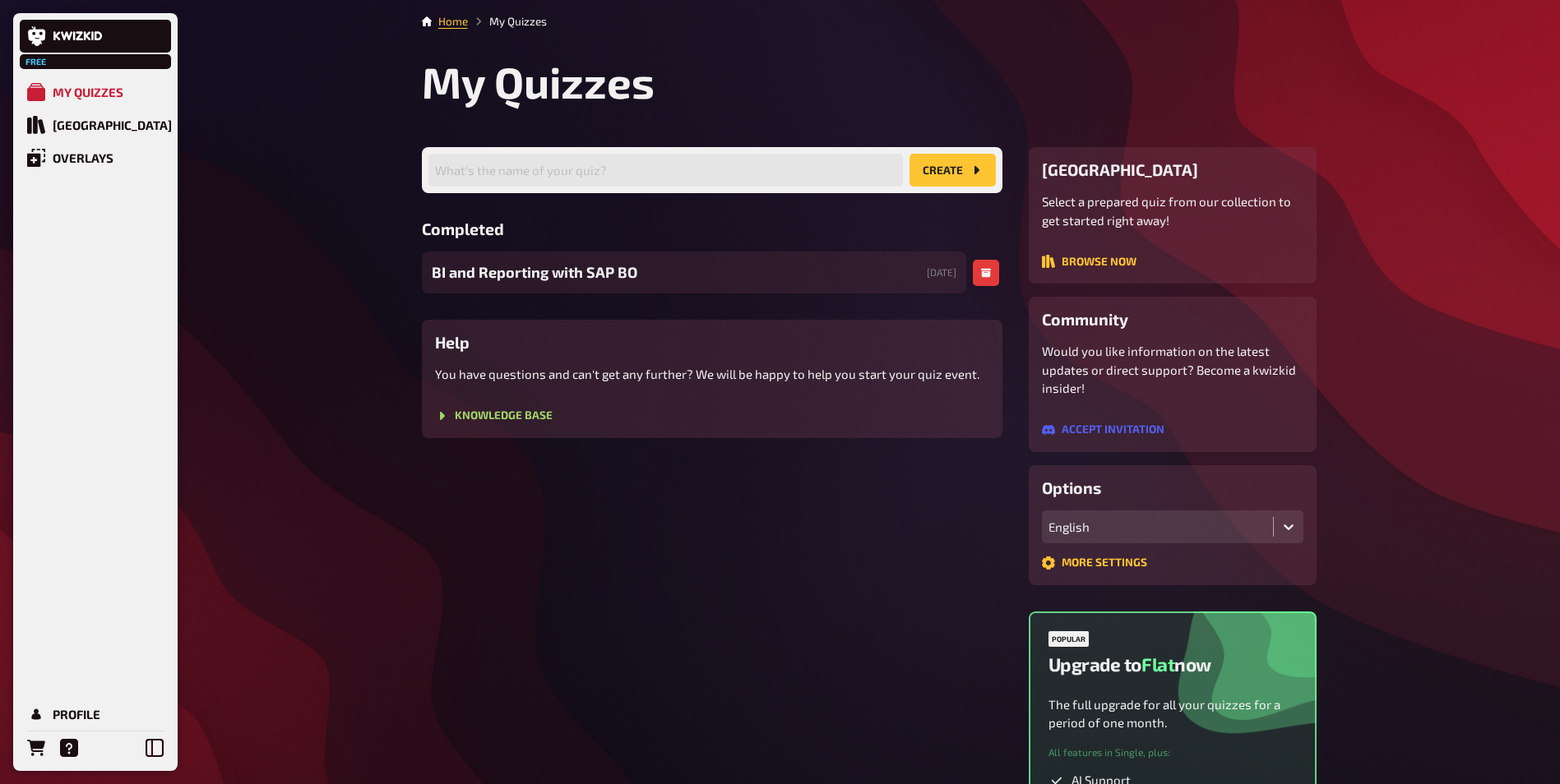
click at [569, 283] on span "BI and Reporting with SAP BO" at bounding box center [535, 272] width 206 height 22
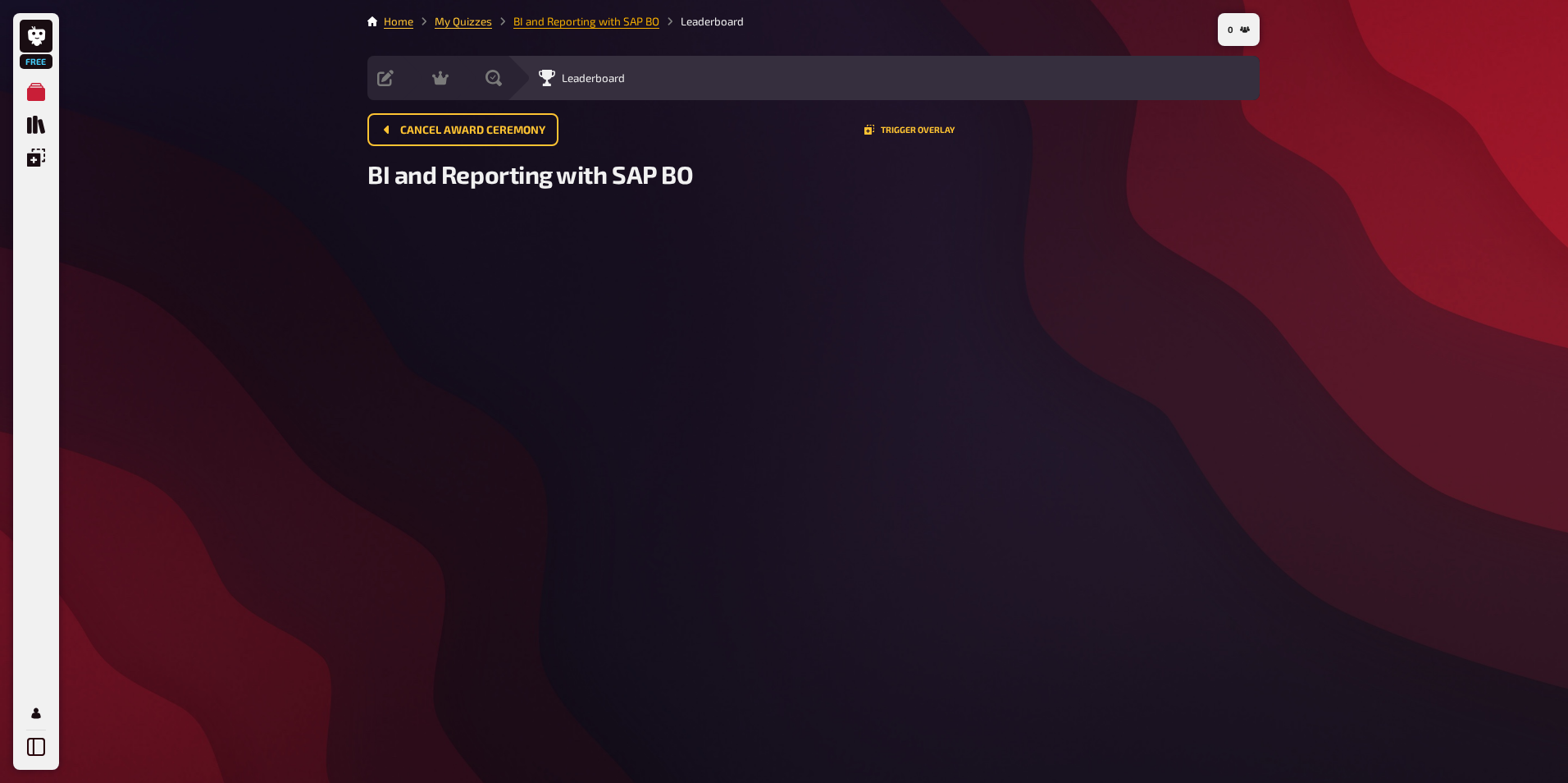
click at [590, 25] on link "BI and Reporting with SAP BO" at bounding box center [587, 21] width 146 height 13
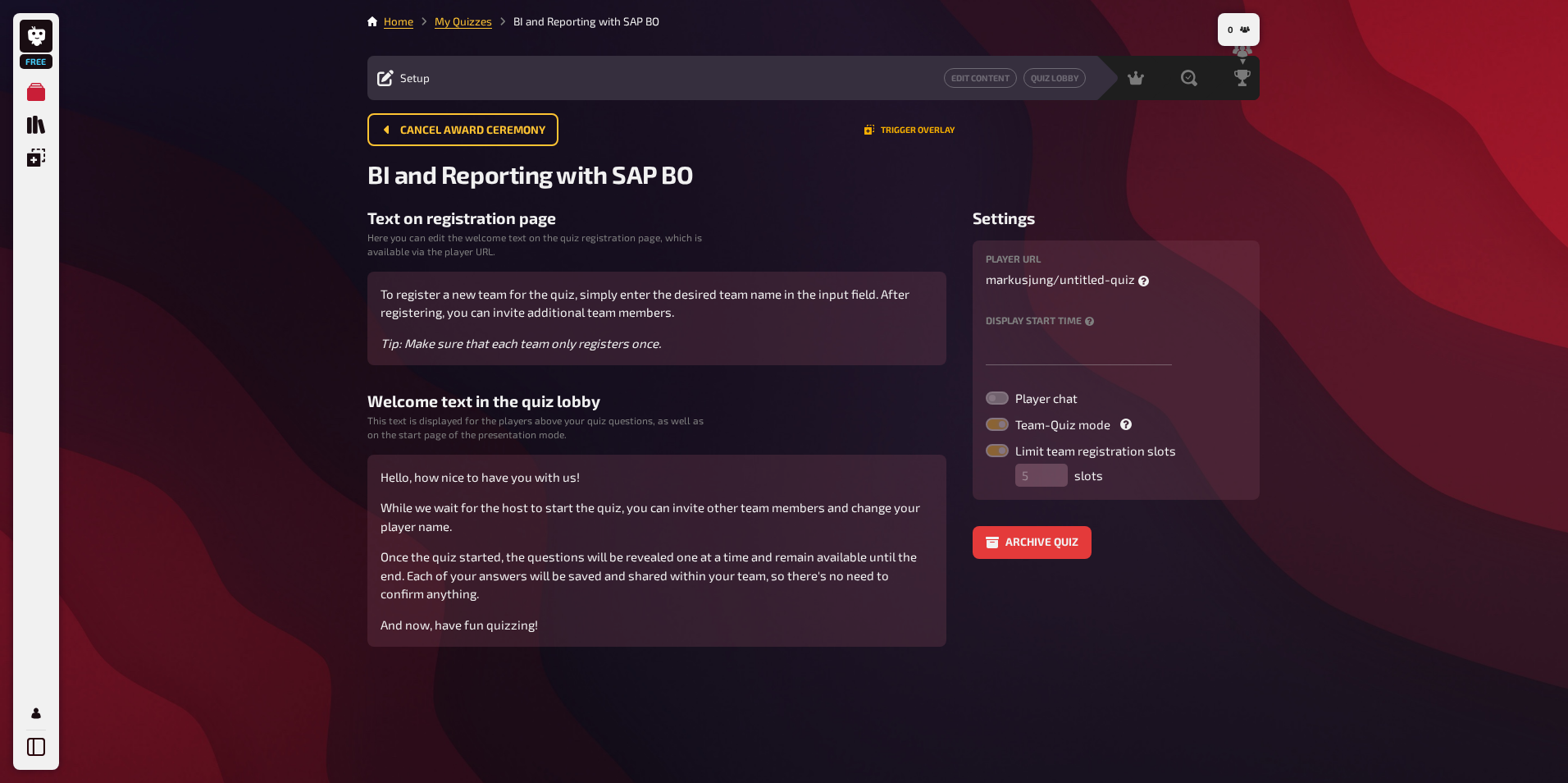
click at [914, 132] on button "Trigger Overlay" at bounding box center [909, 130] width 90 height 10
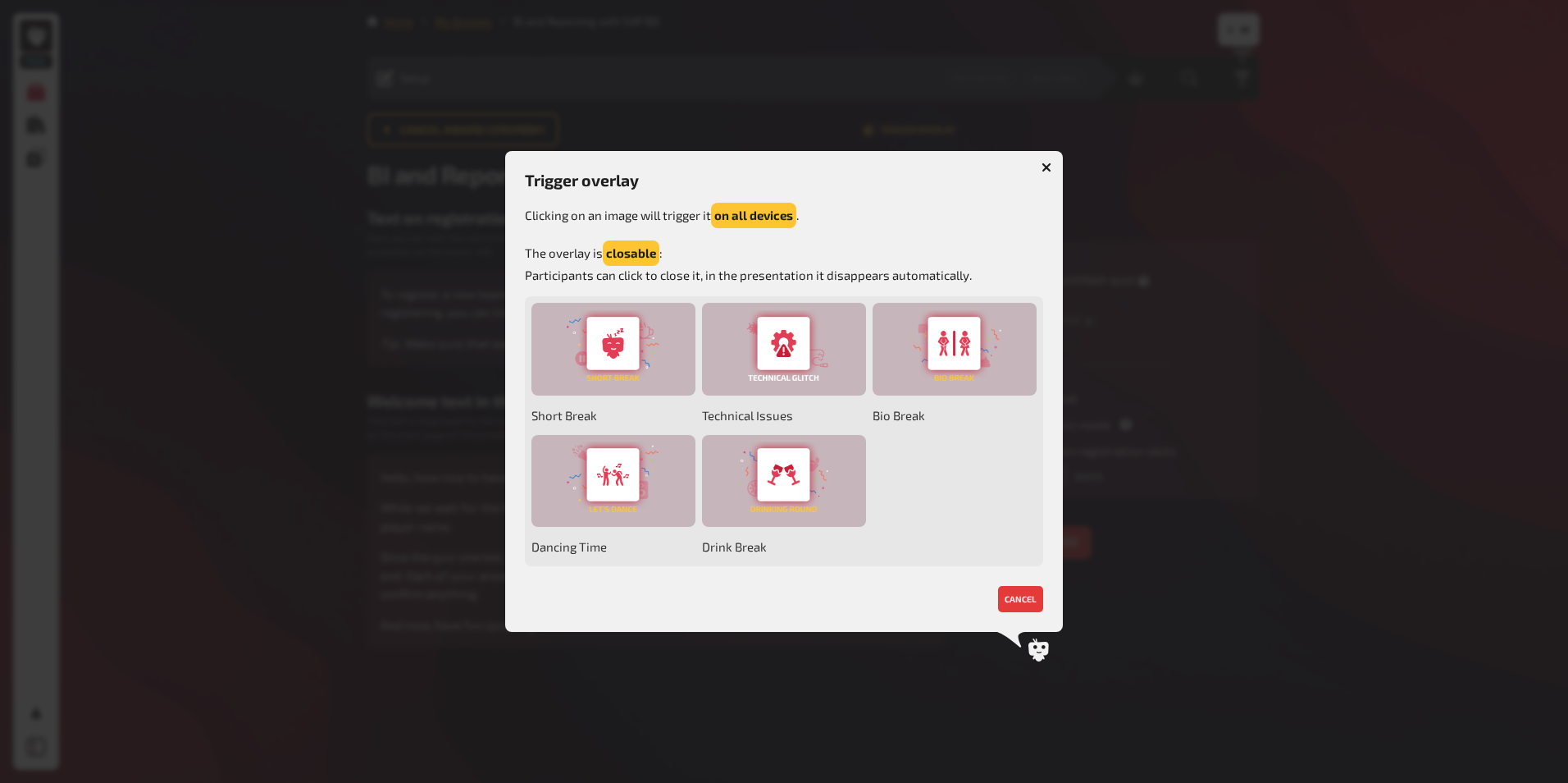
click at [1052, 169] on button "button" at bounding box center [1046, 167] width 27 height 27
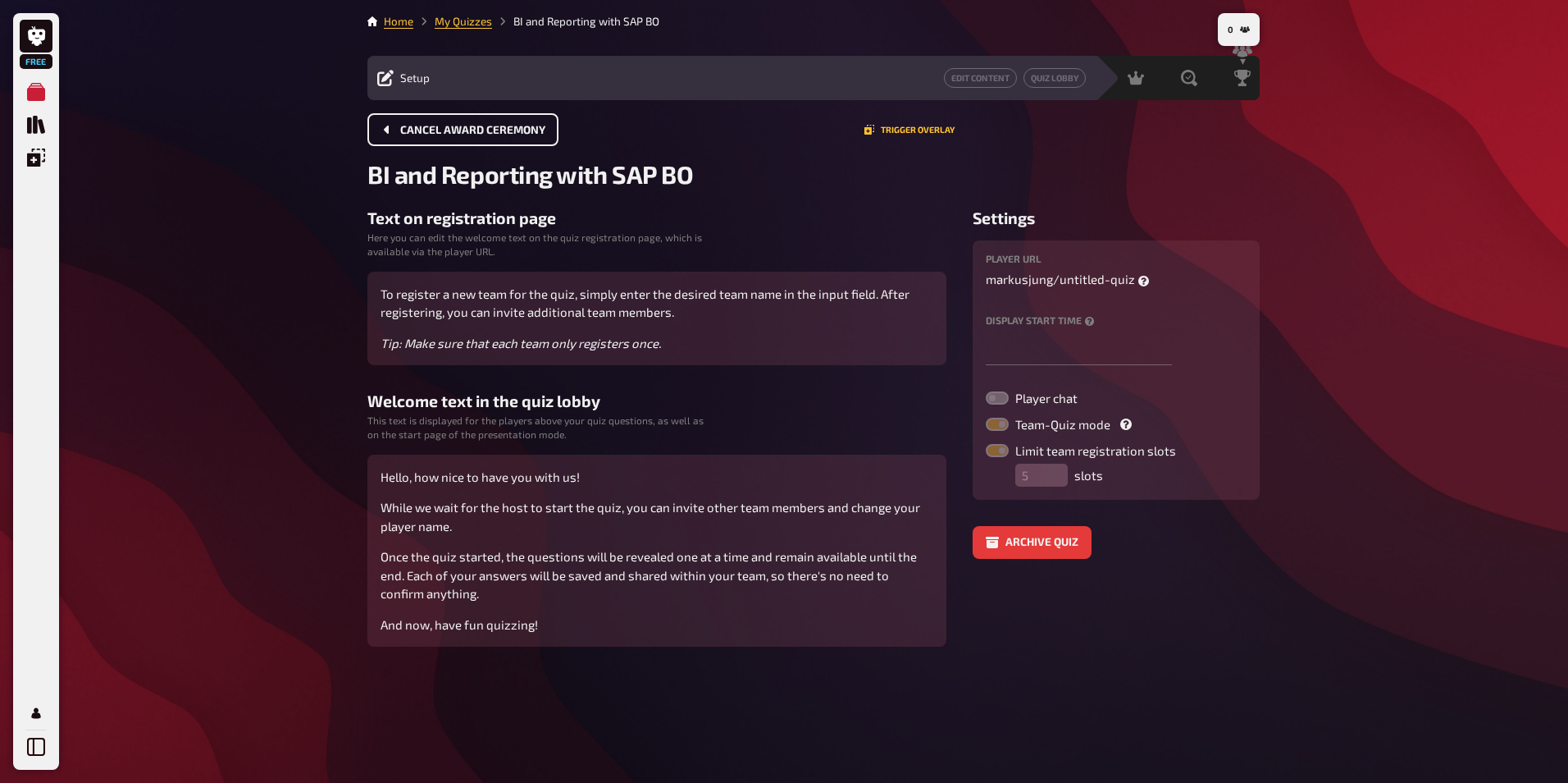
click at [467, 128] on span "Cancel award ceremony" at bounding box center [472, 130] width 145 height 12
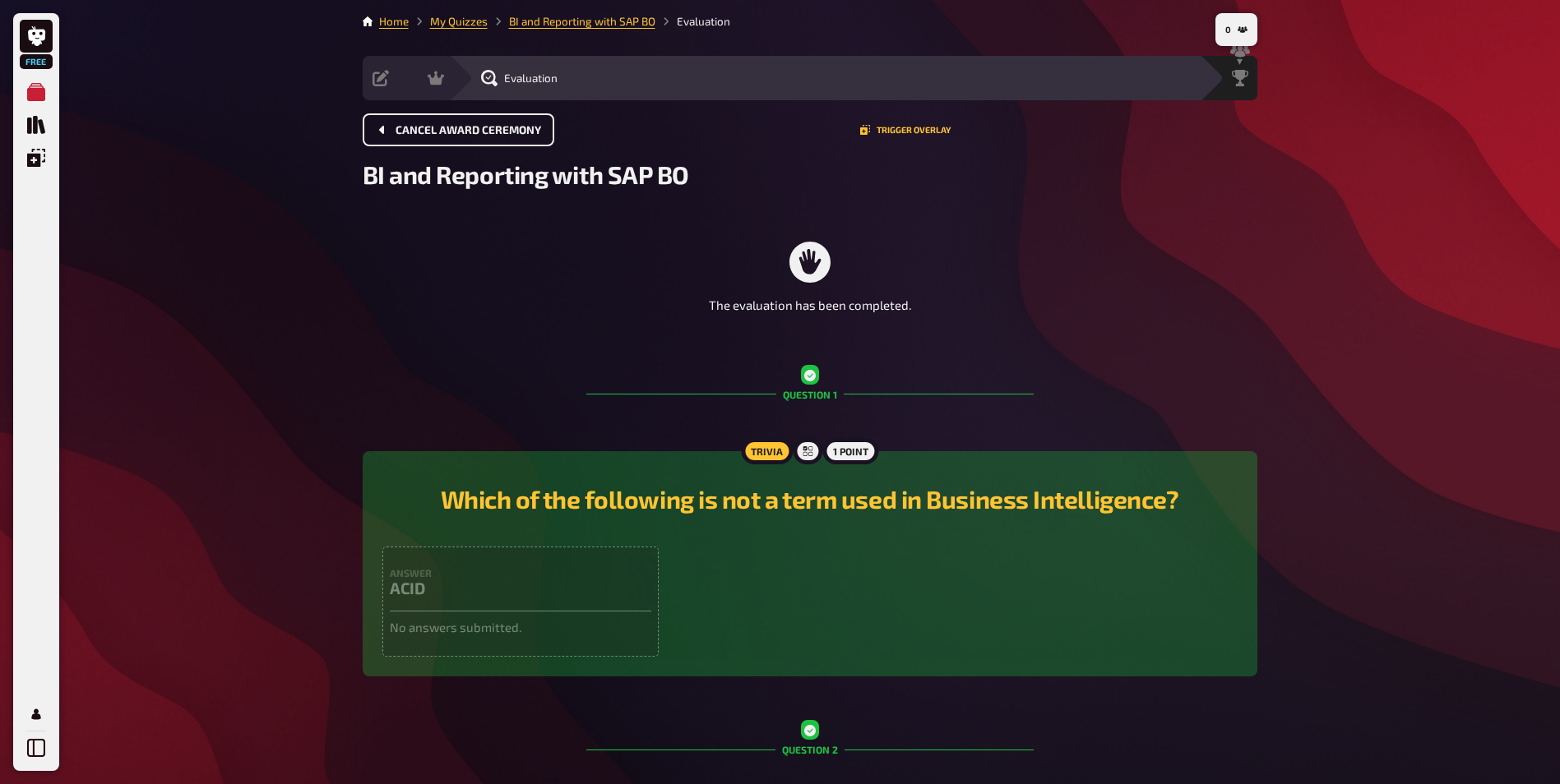
click at [468, 129] on span "Cancel award ceremony" at bounding box center [468, 131] width 146 height 12
click at [437, 132] on span "Cancel award ceremony" at bounding box center [468, 131] width 146 height 12
click at [551, 14] on li "BI and Reporting with SAP BO" at bounding box center [571, 21] width 167 height 17
click at [549, 22] on link "BI and Reporting with SAP BO" at bounding box center [582, 21] width 147 height 13
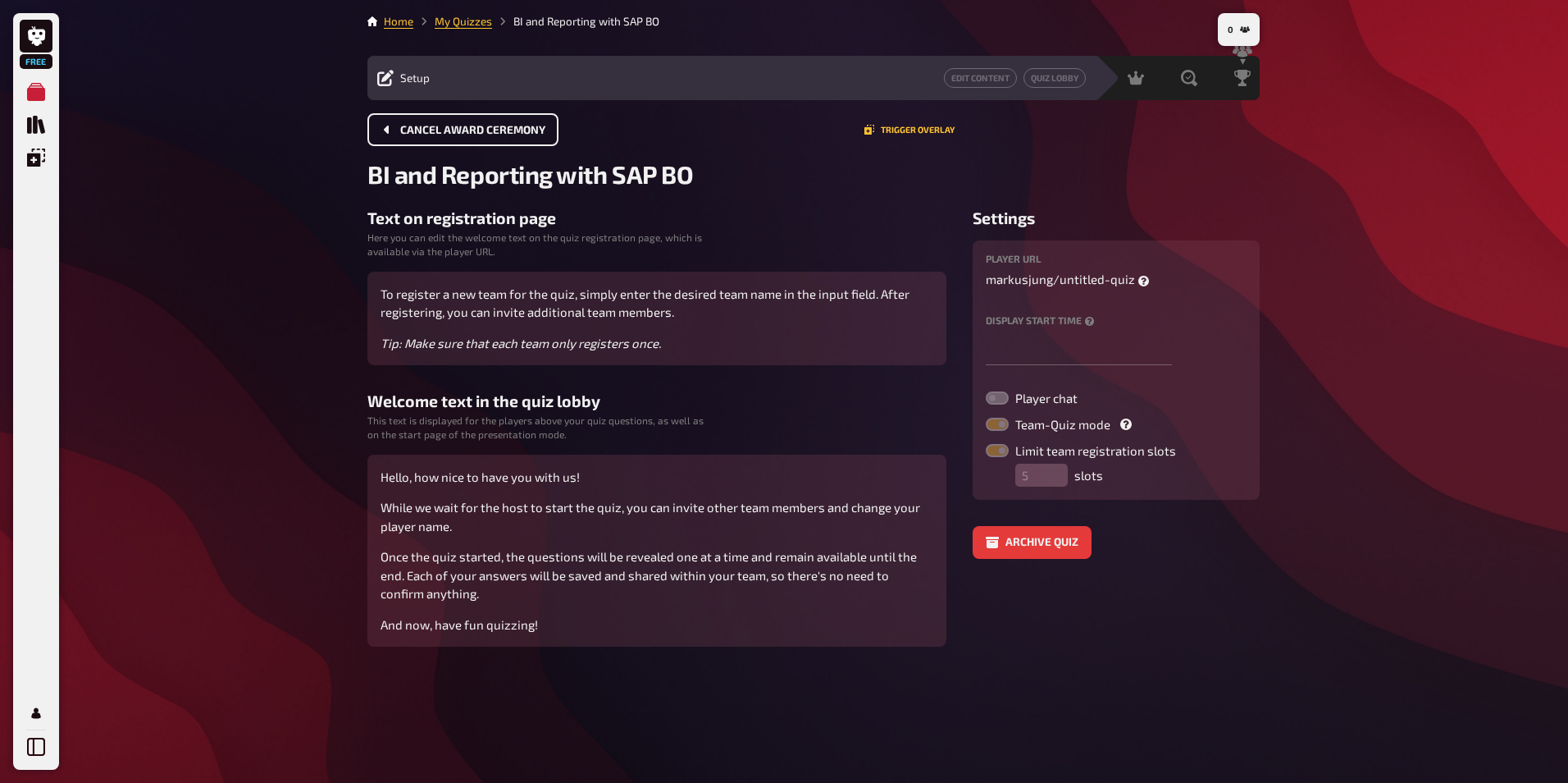
click at [475, 128] on span "Cancel award ceremony" at bounding box center [472, 130] width 145 height 12
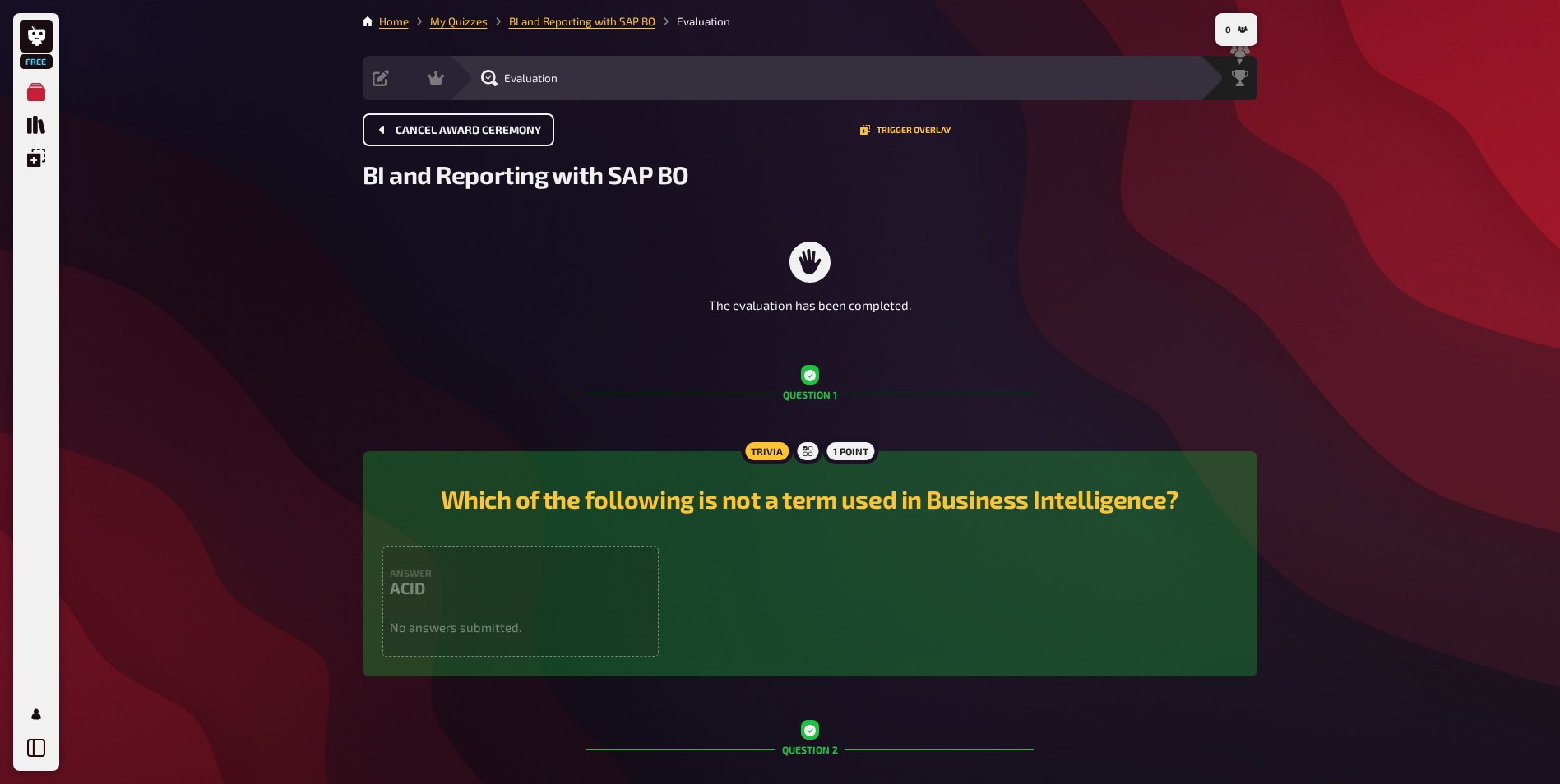
click at [522, 137] on button "Cancel award ceremony" at bounding box center [458, 130] width 191 height 33
click at [574, 23] on link "BI and Reporting with SAP BO" at bounding box center [582, 21] width 147 height 13
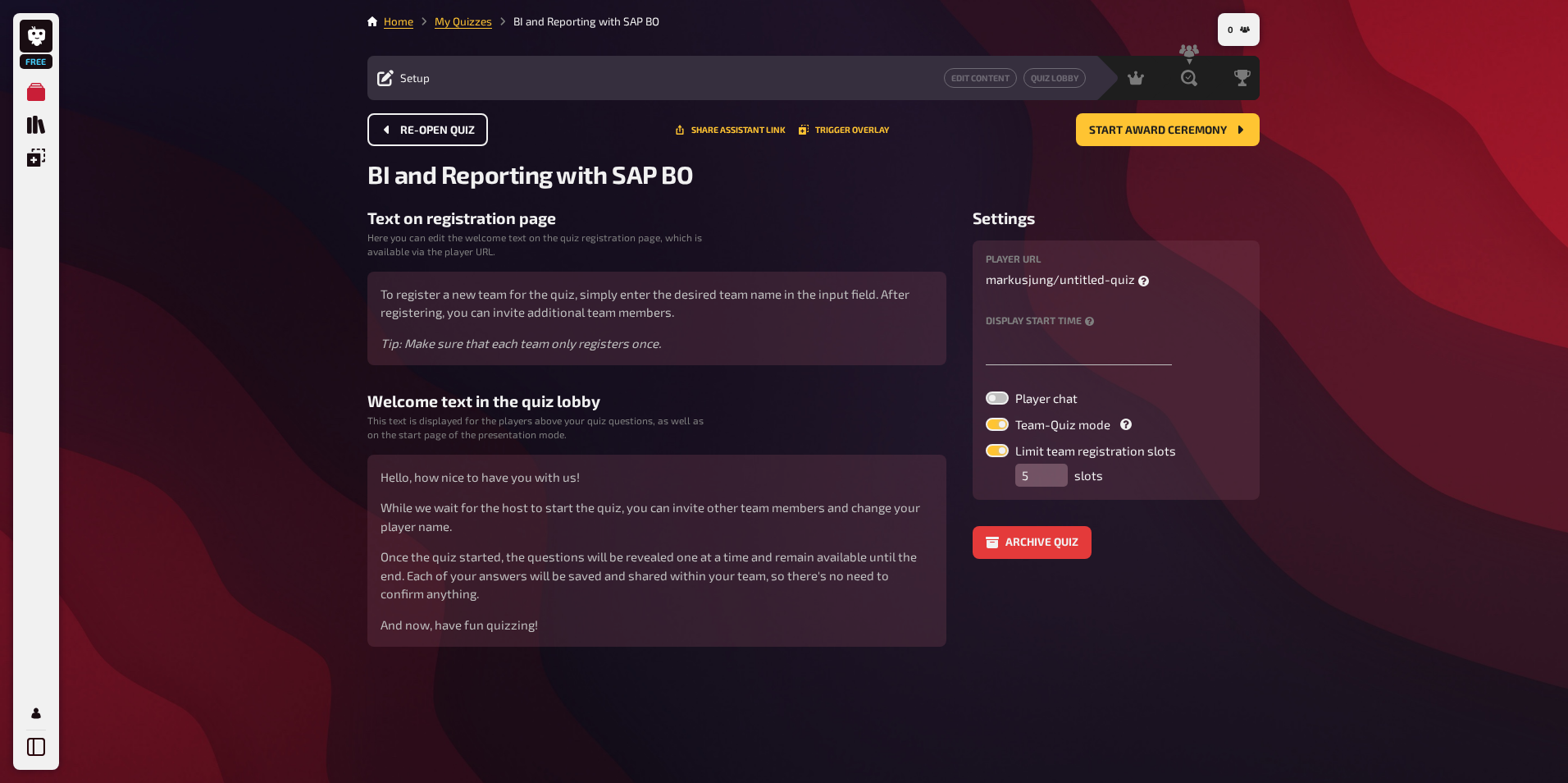
click at [428, 133] on span "Re-open Quiz" at bounding box center [438, 130] width 75 height 12
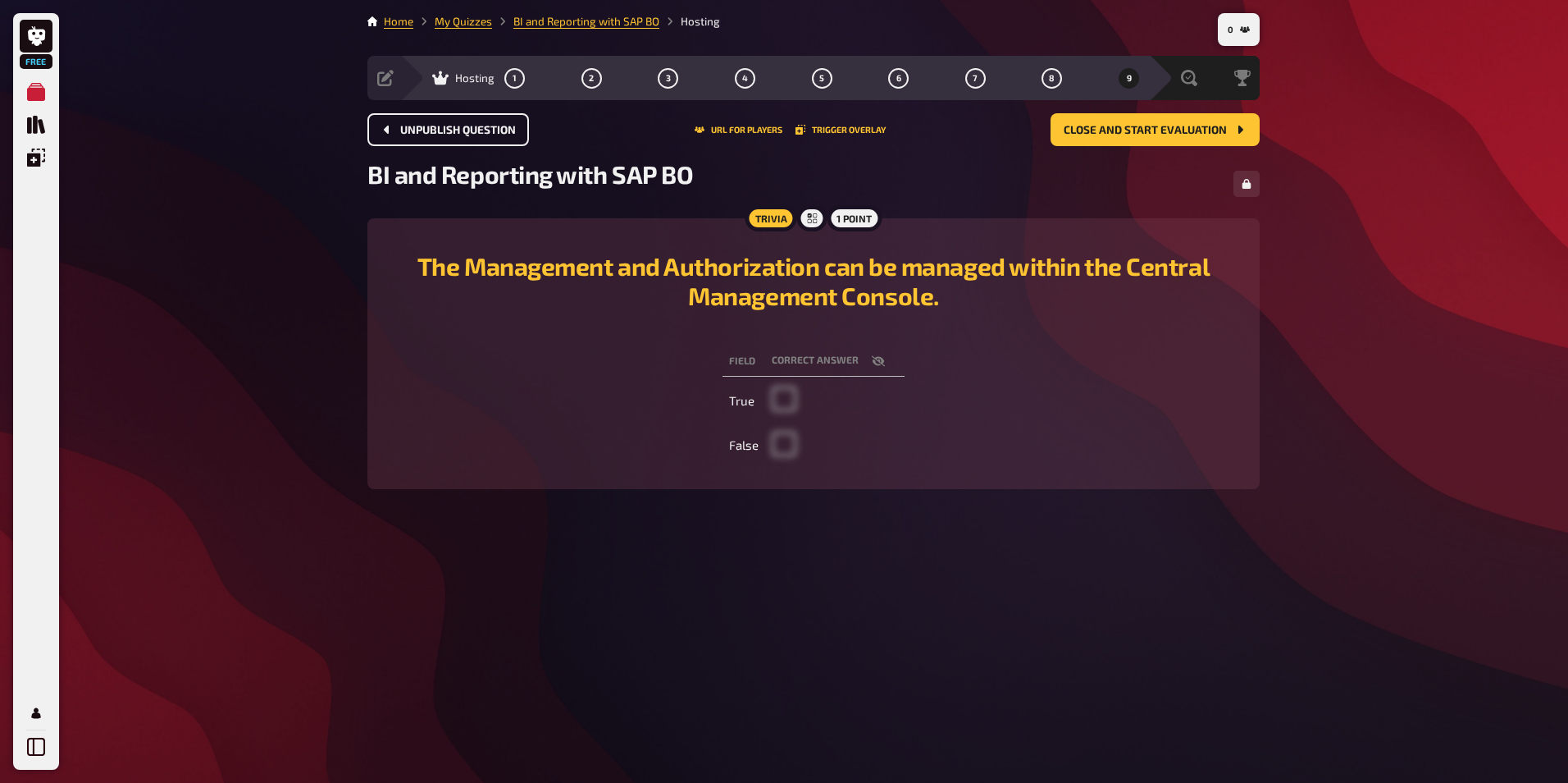
click at [496, 127] on span "Unpublish question" at bounding box center [457, 130] width 116 height 12
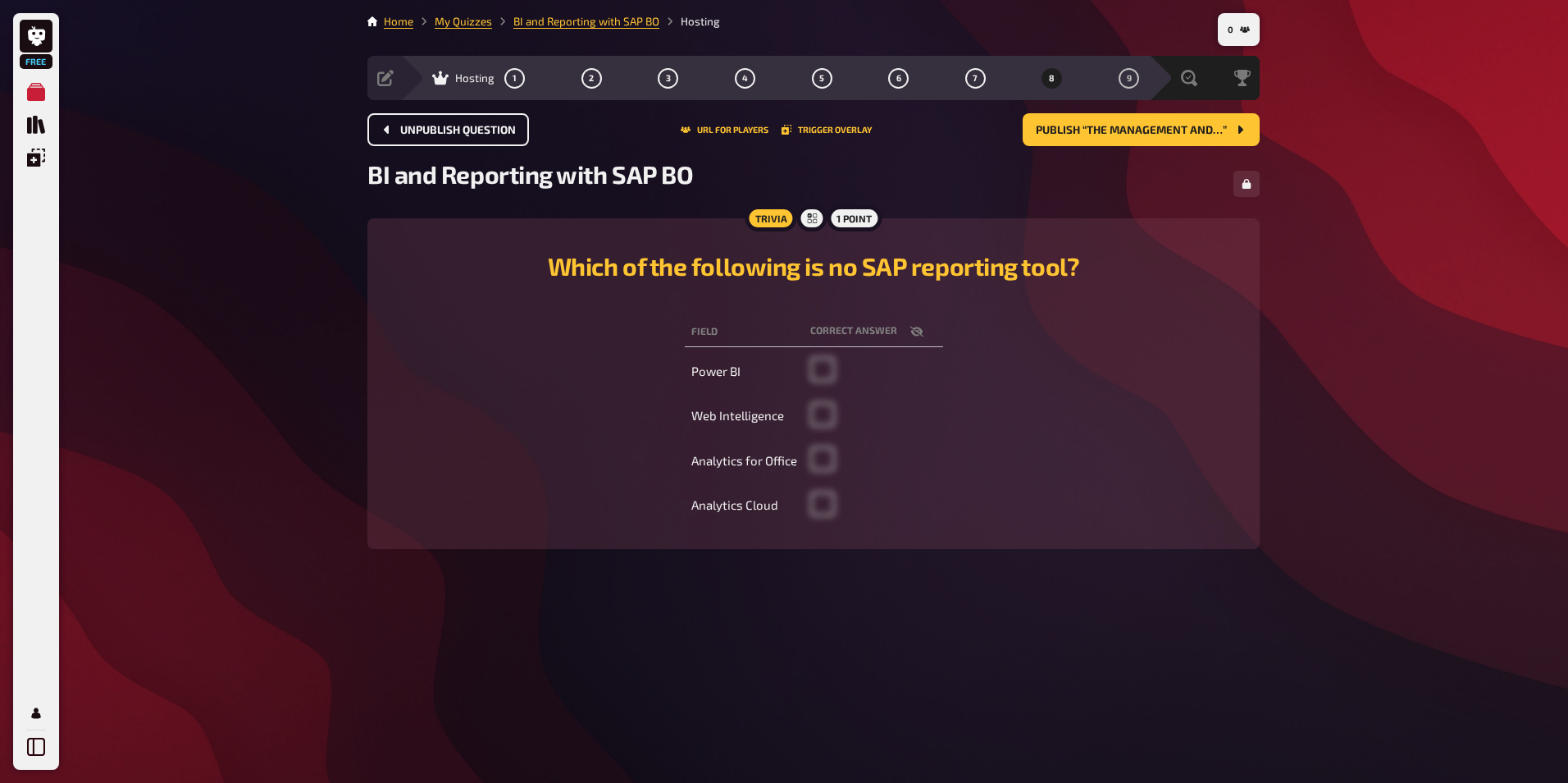
click at [495, 127] on span "Unpublish question" at bounding box center [457, 130] width 116 height 12
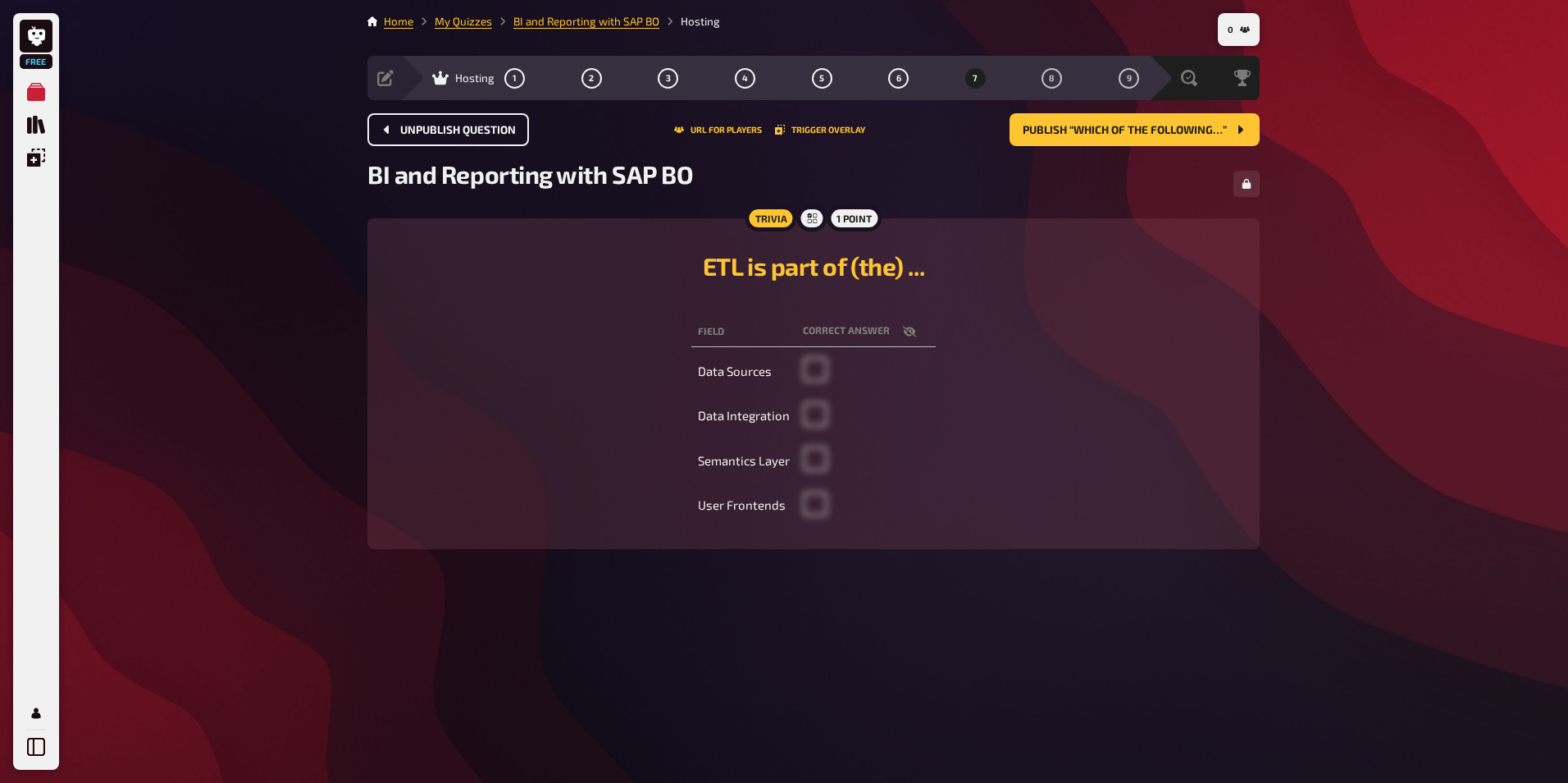
click at [495, 127] on span "Unpublish question" at bounding box center [457, 130] width 116 height 12
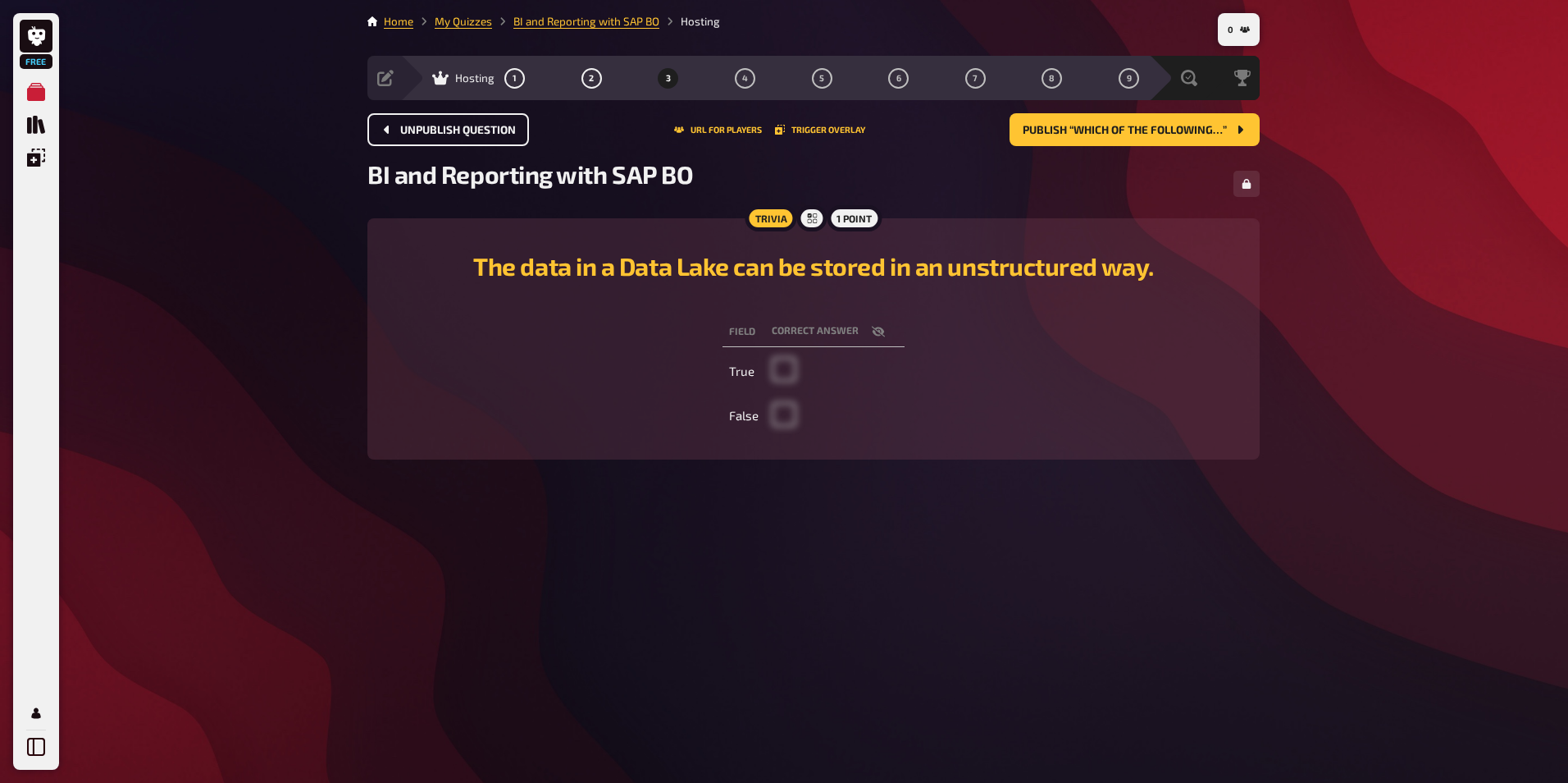
click at [497, 127] on span "Unpublish question" at bounding box center [457, 130] width 116 height 12
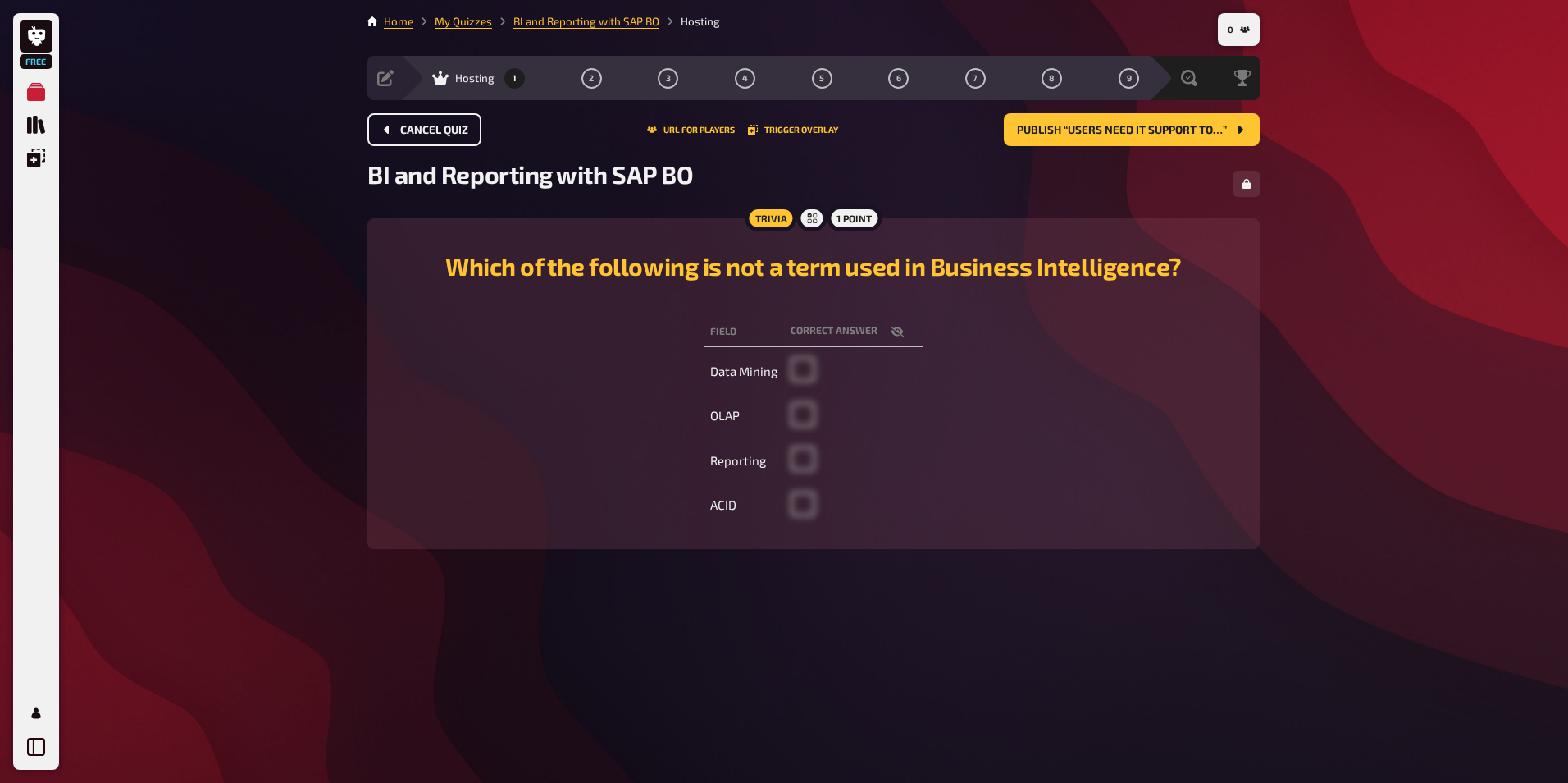
click at [447, 130] on span "Cancel Quiz" at bounding box center [434, 130] width 68 height 12
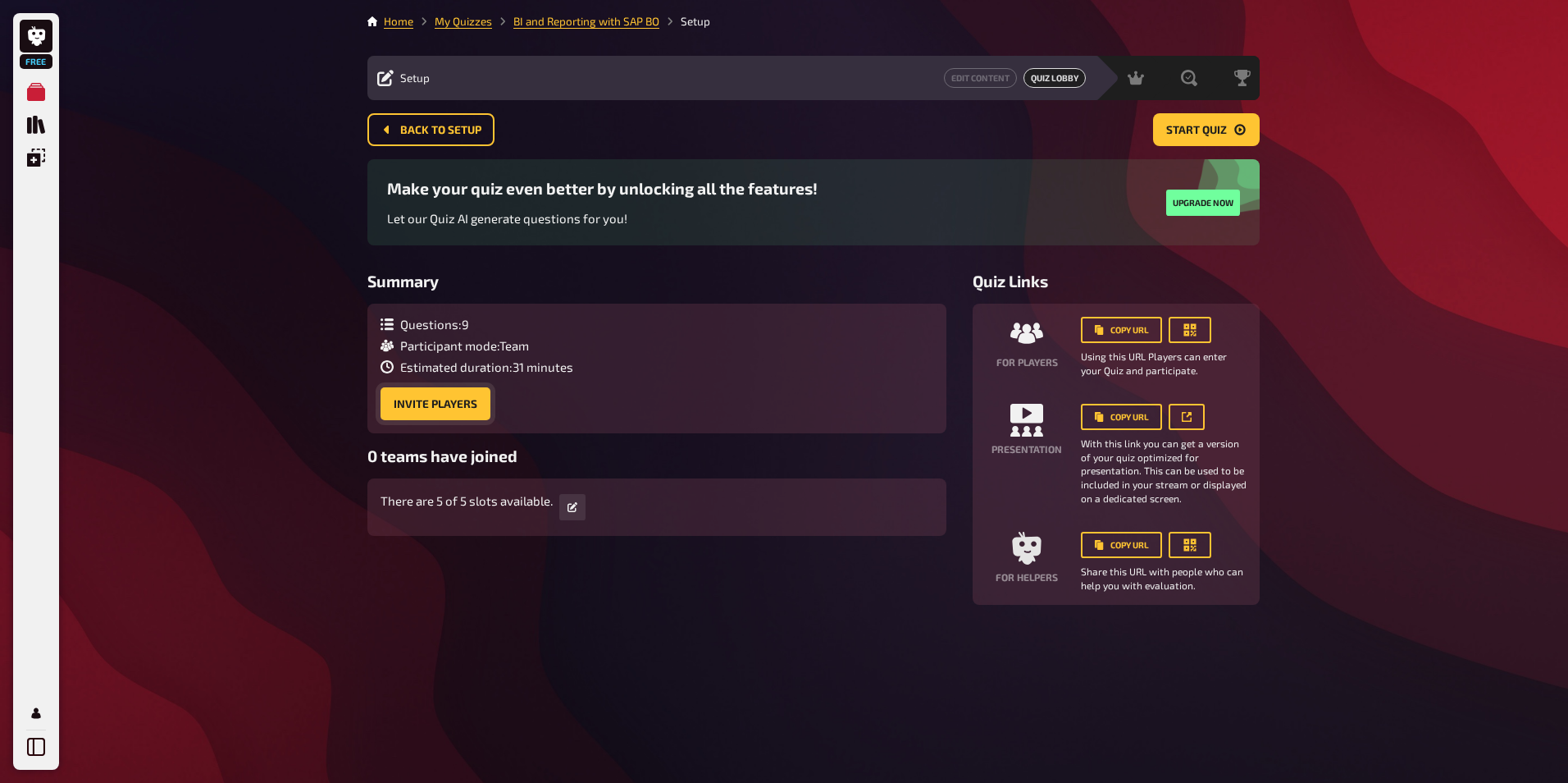
click at [478, 407] on button "Invite Players" at bounding box center [435, 403] width 110 height 33
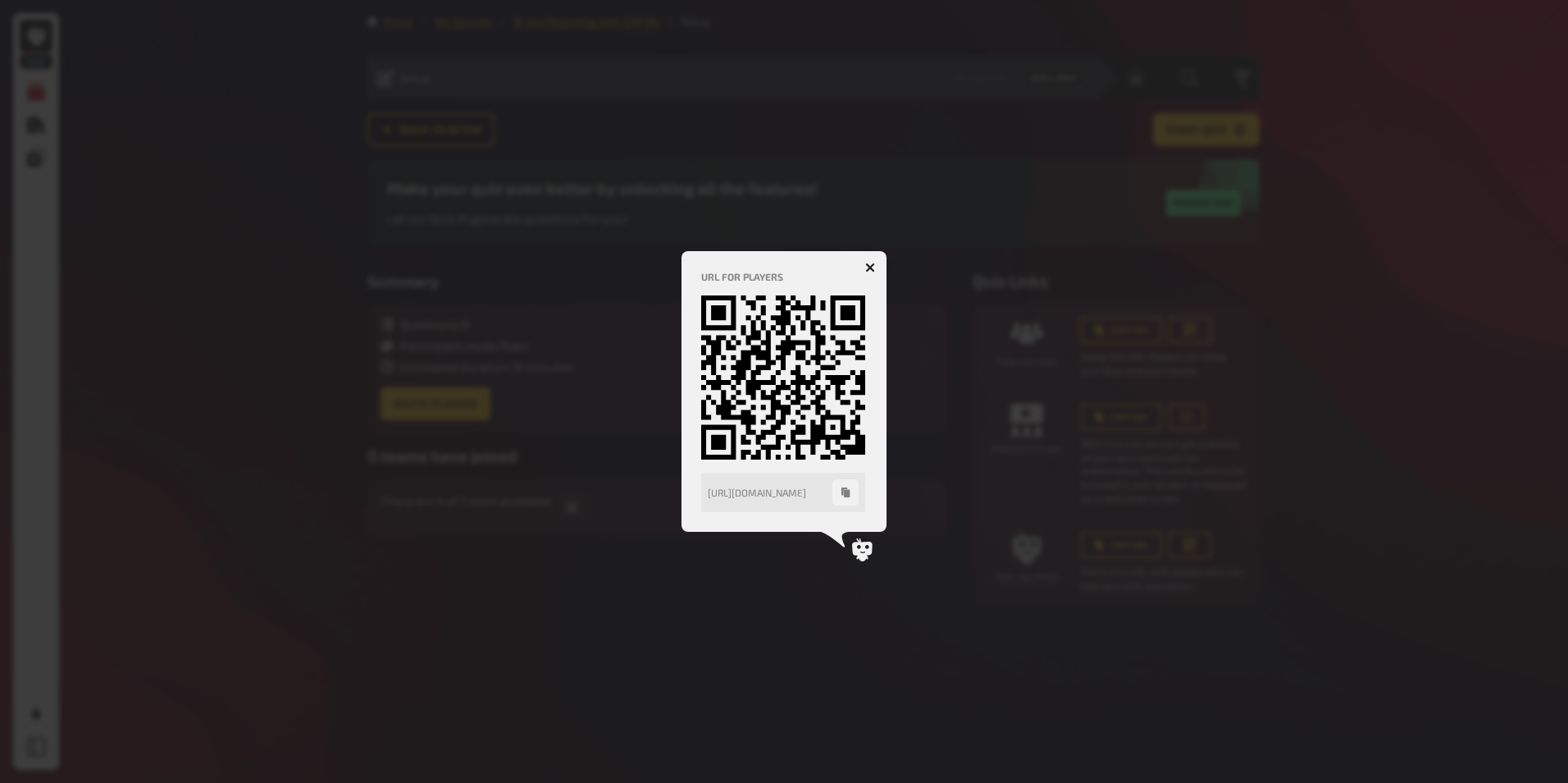
click at [867, 268] on icon "button" at bounding box center [870, 268] width 10 height 10
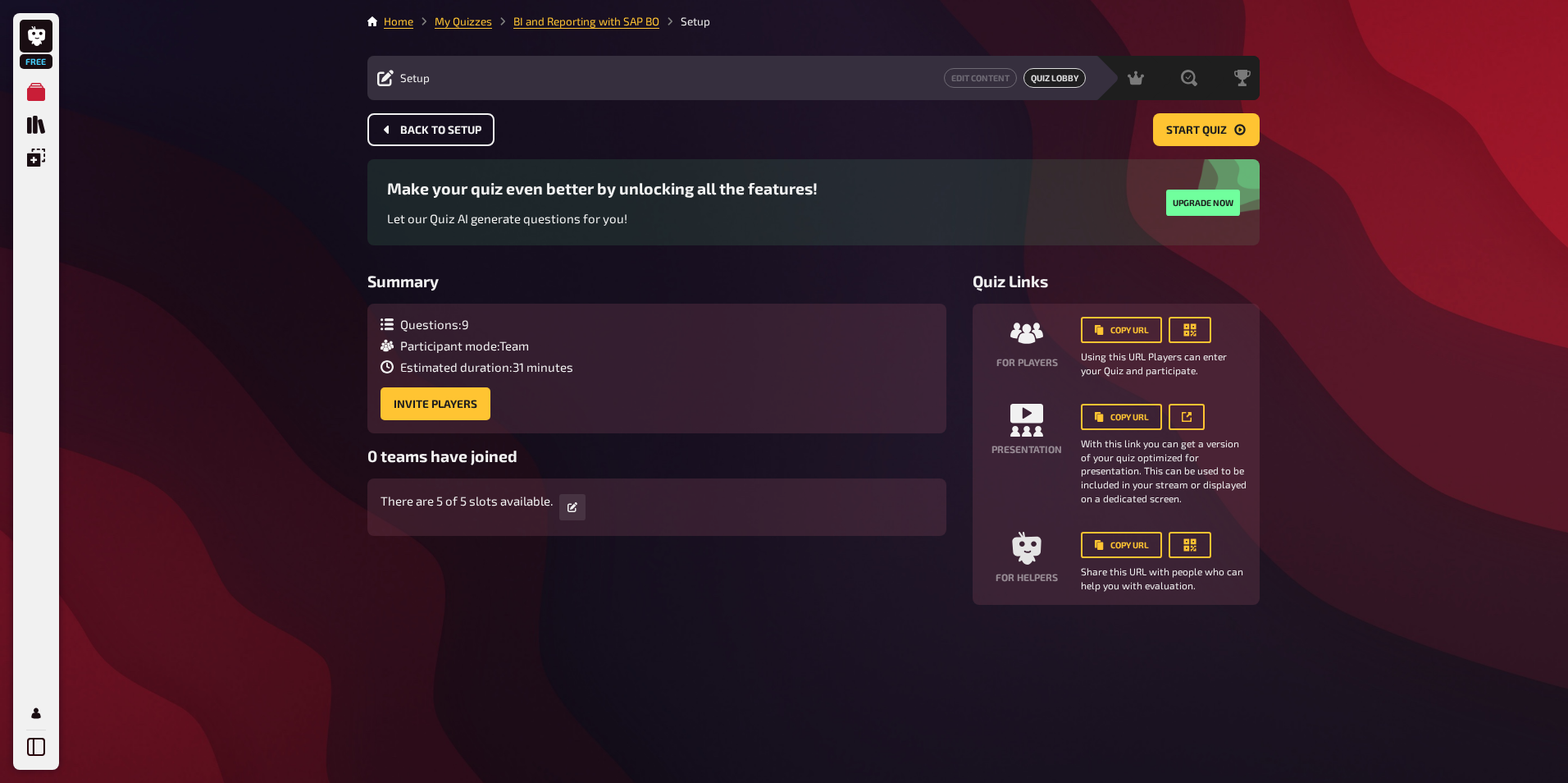
click at [464, 136] on button "Back to setup" at bounding box center [431, 130] width 127 height 33
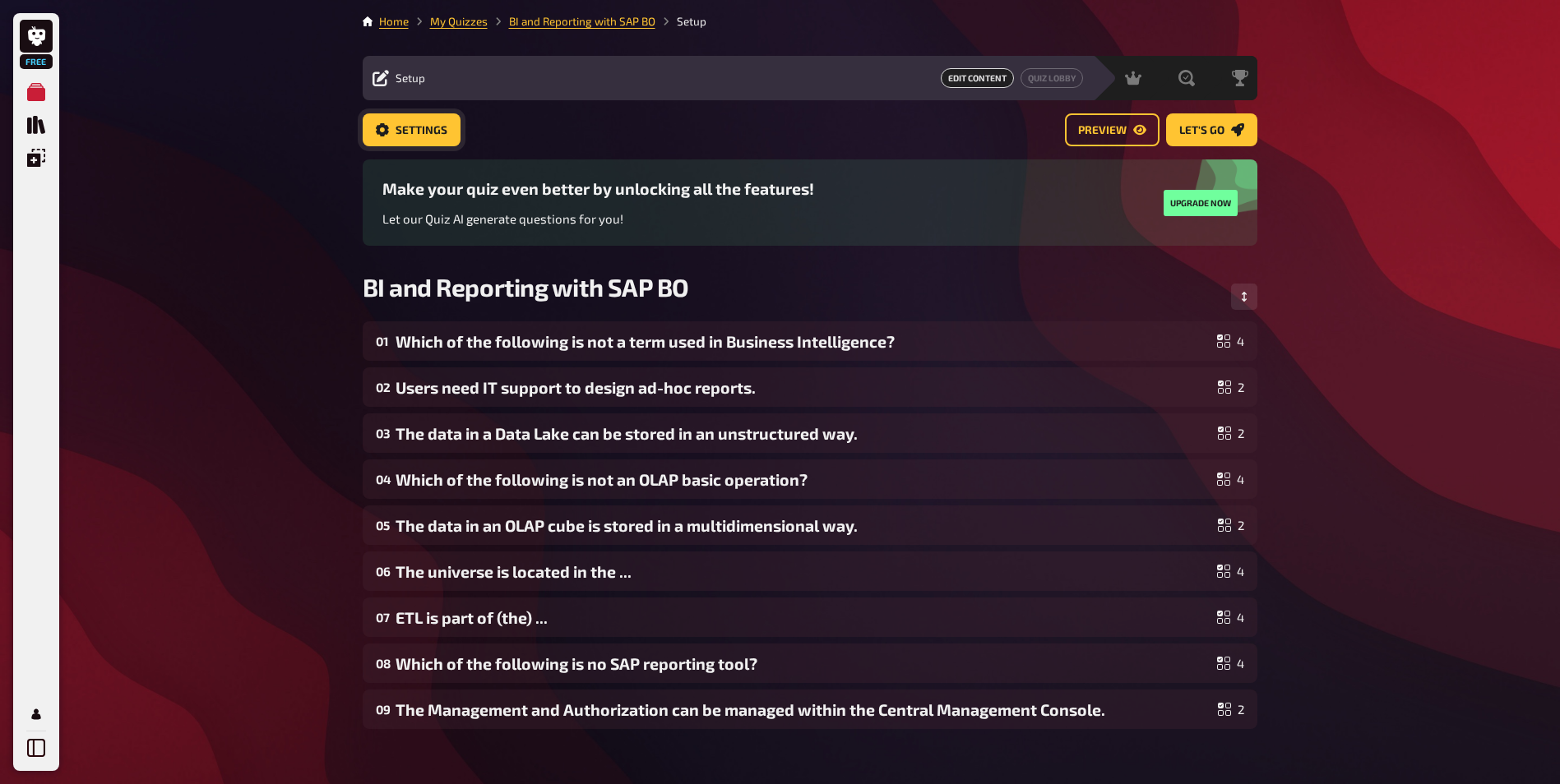
click at [391, 129] on button "Settings" at bounding box center [411, 130] width 98 height 33
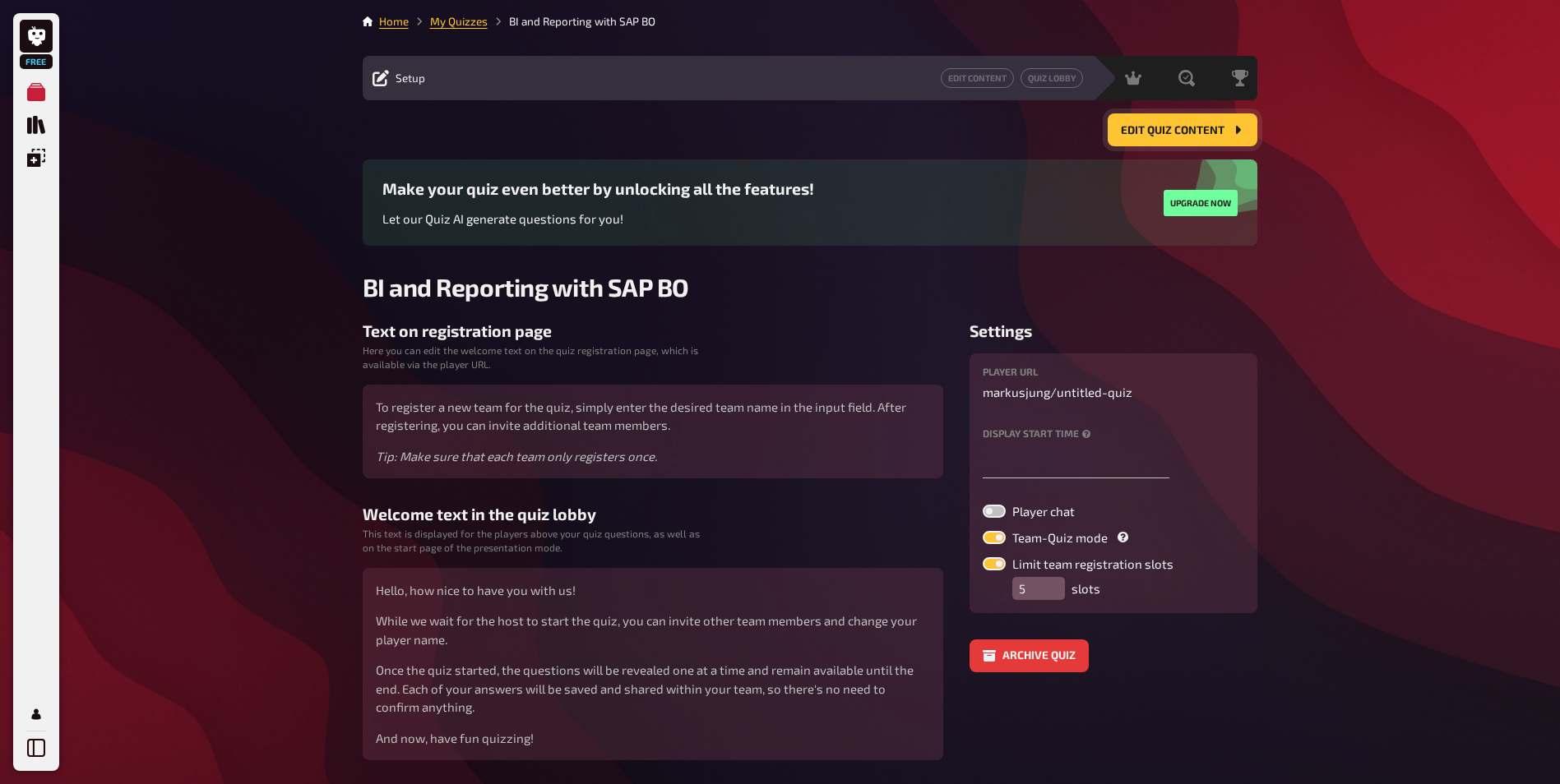
click at [1161, 128] on span "Edit Quiz content" at bounding box center [1172, 131] width 104 height 12
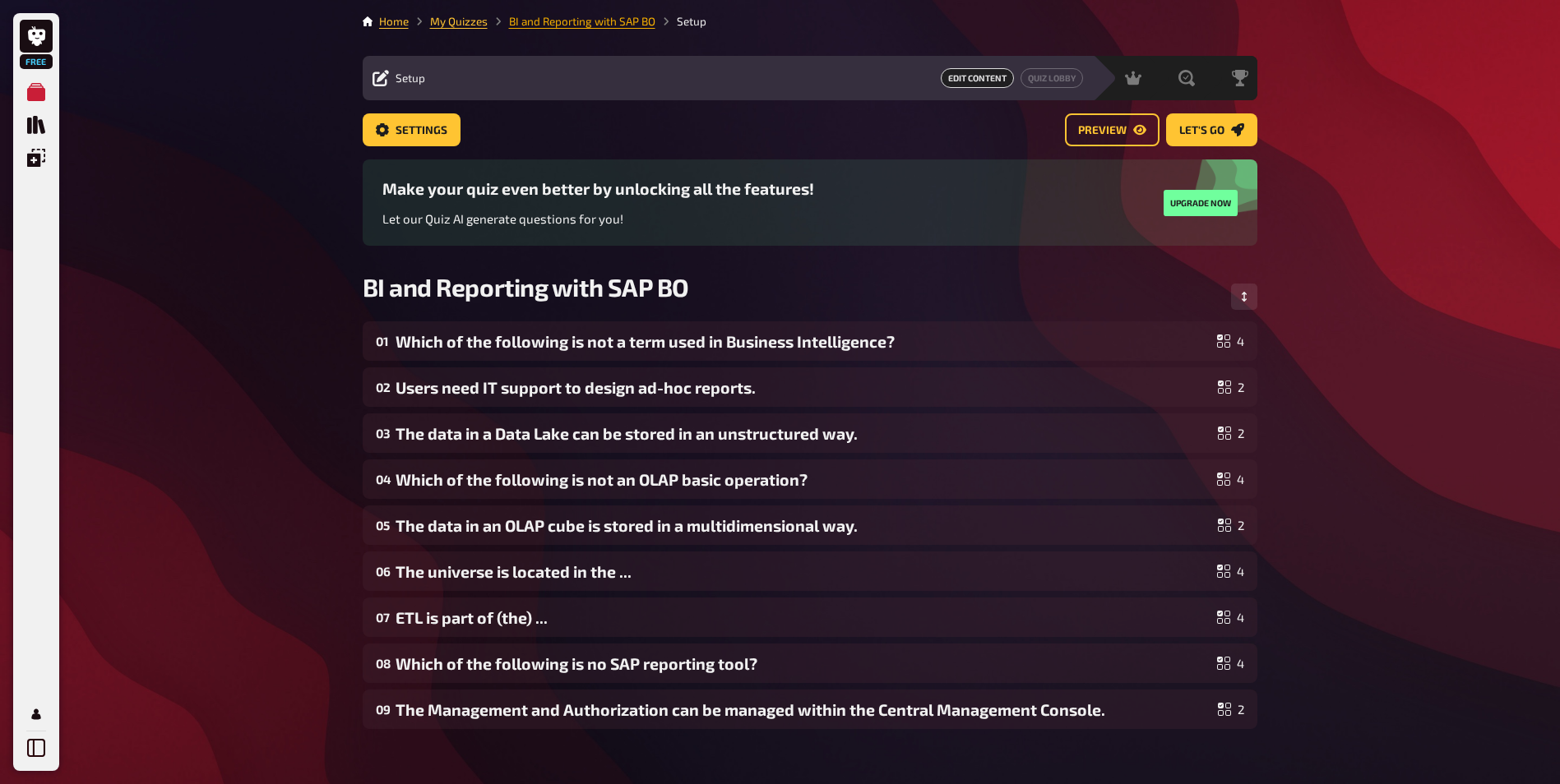
click at [590, 23] on link "BI and Reporting with SAP BO" at bounding box center [582, 21] width 147 height 13
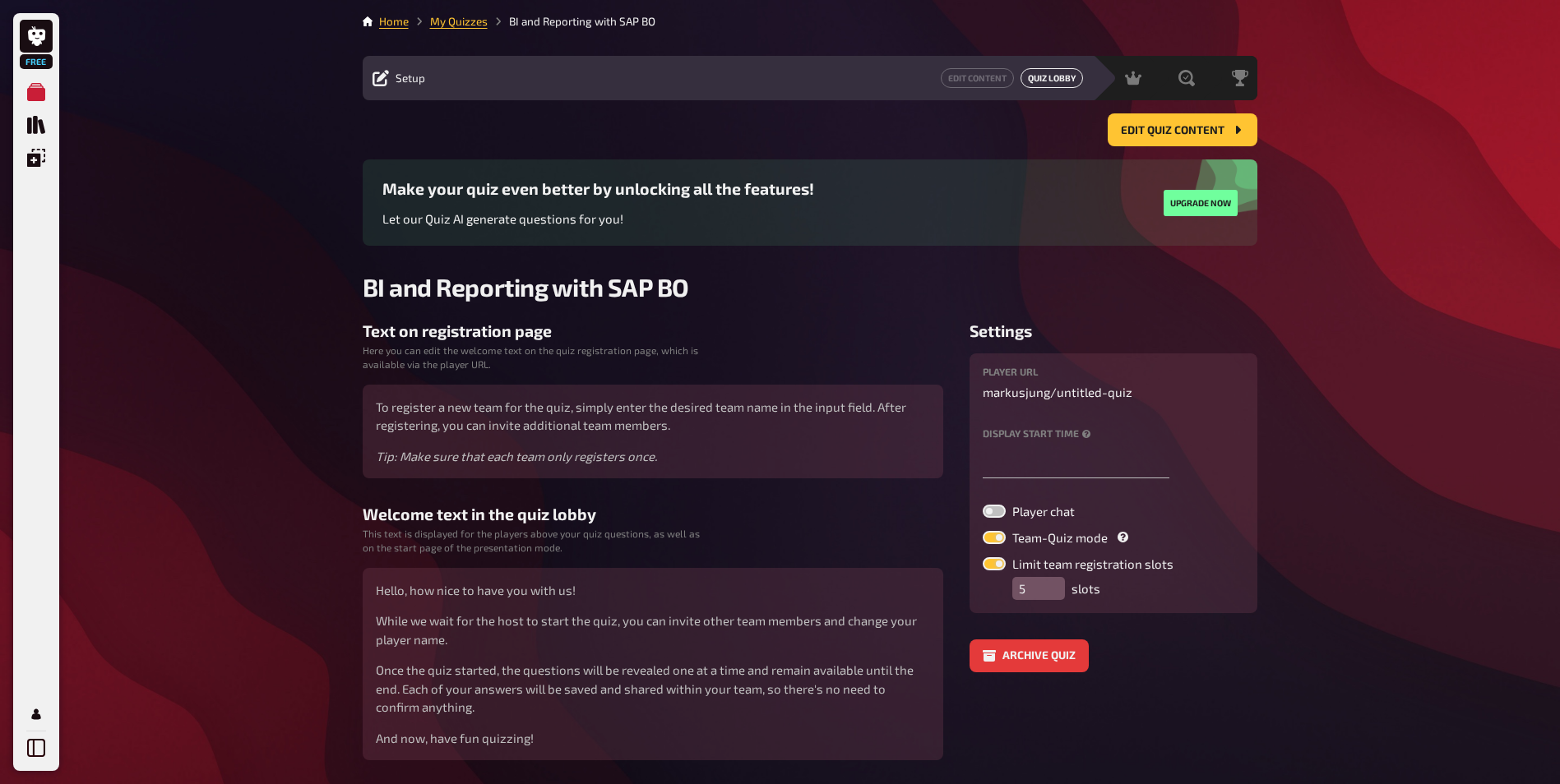
click at [1047, 86] on button "Quiz Lobby" at bounding box center [1051, 78] width 62 height 20
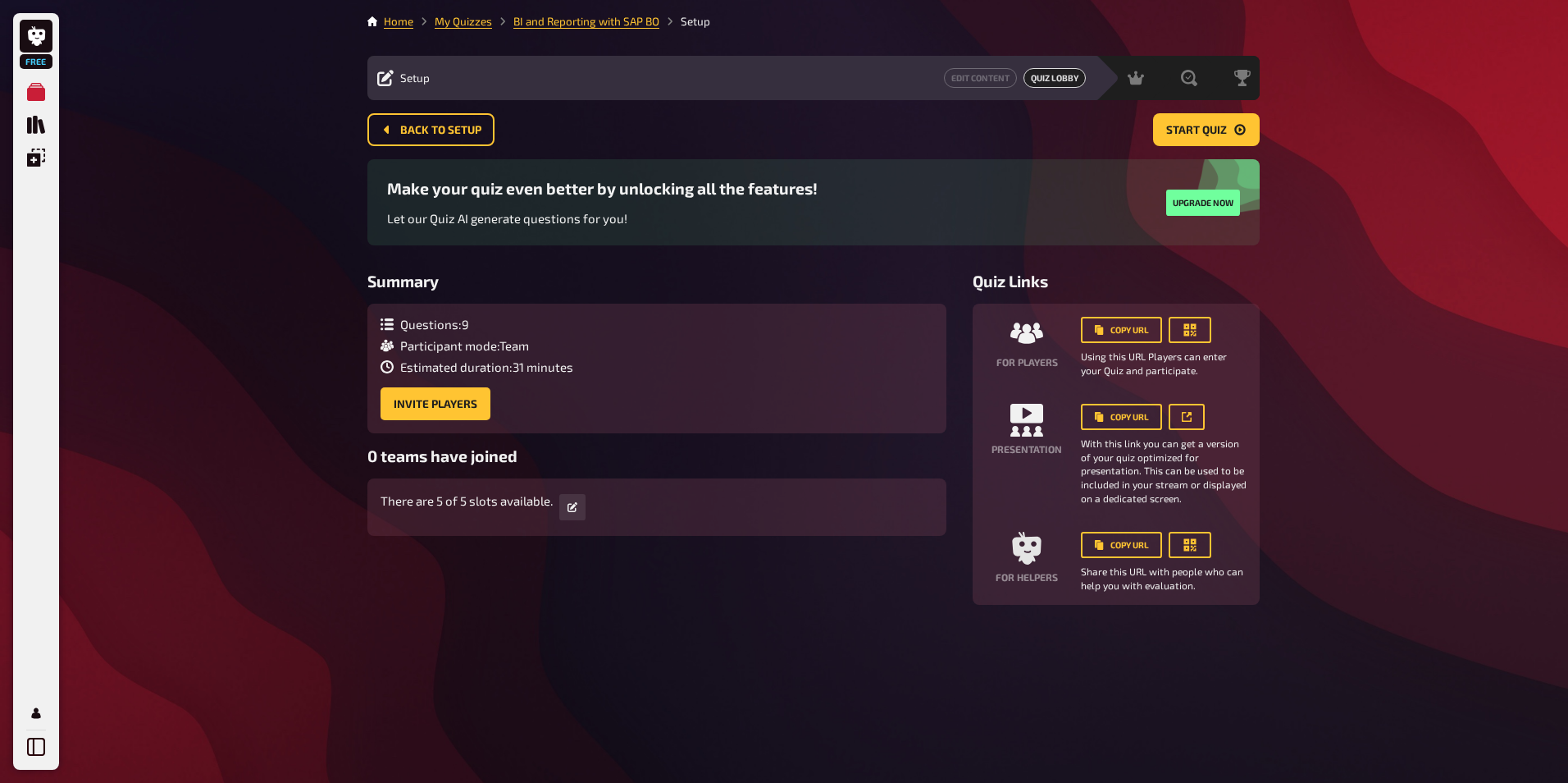
click at [340, 477] on div "Free My Quizzes Quiz Library Overlays Profile Home My Quizzes BI and Reporting …" at bounding box center [784, 392] width 1568 height 783
click at [285, 471] on div "Free My Quizzes Quiz Library Overlays Profile Home My Quizzes BI and Reporting …" at bounding box center [784, 392] width 1568 height 783
click at [263, 522] on div "Free My Quizzes Quiz Library Overlays Profile Home My Quizzes BI and Reporting …" at bounding box center [784, 392] width 1568 height 783
